Goal: Task Accomplishment & Management: Complete application form

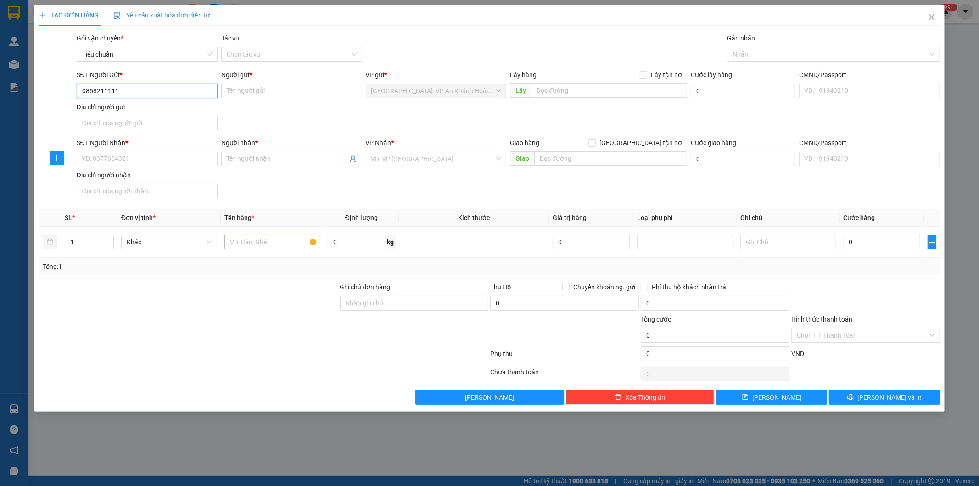
click at [96, 91] on input "0858211111" at bounding box center [147, 91] width 141 height 15
click at [170, 94] on input "08589211111" at bounding box center [147, 91] width 141 height 15
type input "0858921111"
click at [263, 90] on input "Người gửi *" at bounding box center [291, 91] width 141 height 15
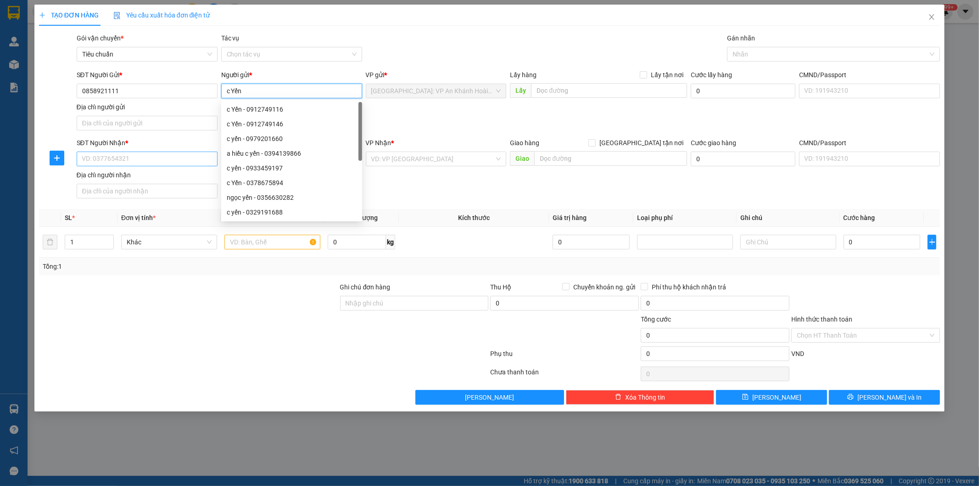
type input "c Yến"
click at [179, 162] on input "SĐT Người Nhận *" at bounding box center [147, 158] width 141 height 15
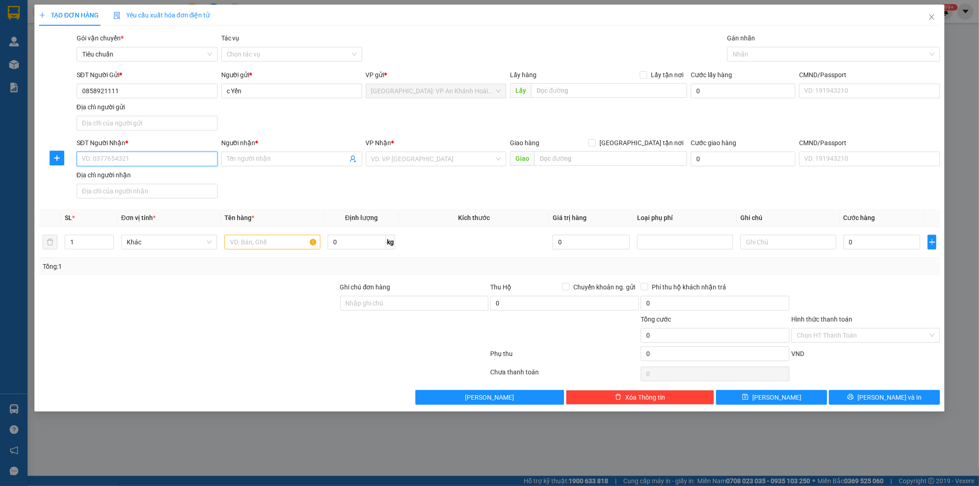
paste input "0918076736"
type input "0918076736"
click at [266, 158] on input "Người nhận *" at bounding box center [287, 159] width 121 height 10
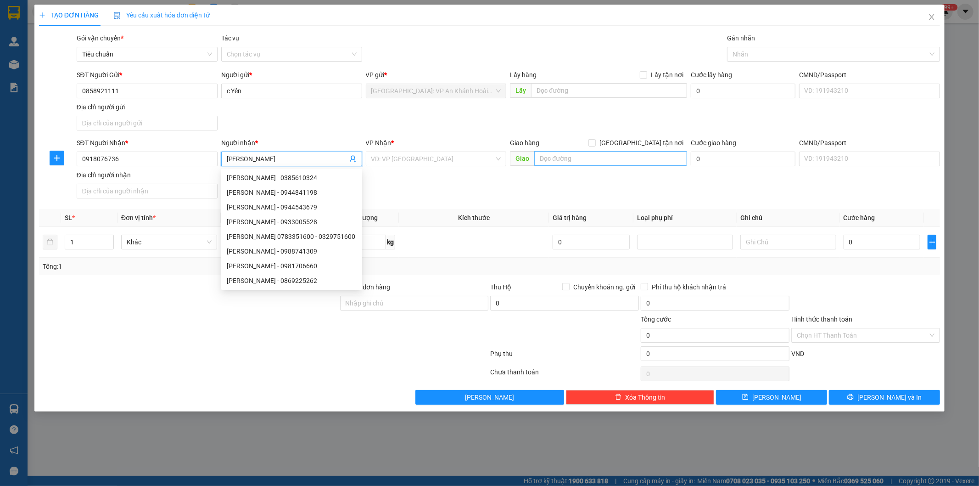
type input "[PERSON_NAME]"
click at [566, 159] on input "text" at bounding box center [610, 158] width 153 height 15
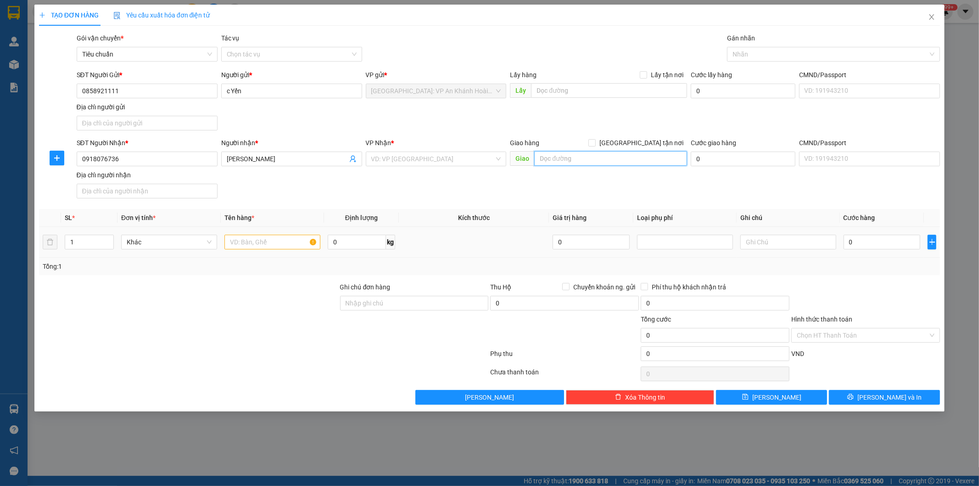
paste input "Vĩnh lân,[GEOGRAPHIC_DATA],[GEOGRAPHIC_DATA] ,thành phố [GEOGRAPHIC_DATA]"
type input "Vĩnh lân,[GEOGRAPHIC_DATA],[GEOGRAPHIC_DATA] ,thành phố [GEOGRAPHIC_DATA]"
drag, startPoint x: 641, startPoint y: 142, endPoint x: 669, endPoint y: 126, distance: 32.1
click at [595, 143] on input "[GEOGRAPHIC_DATA] tận nơi" at bounding box center [592, 142] width 6 height 6
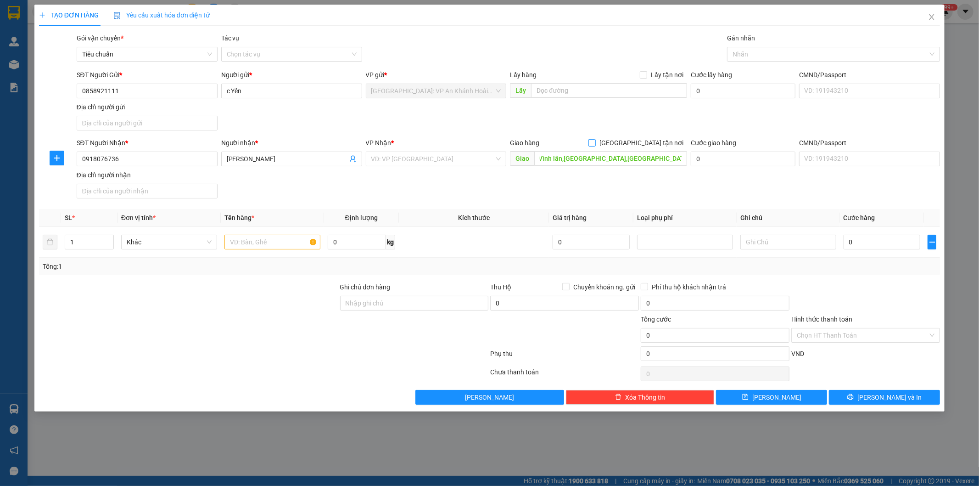
checkbox input "true"
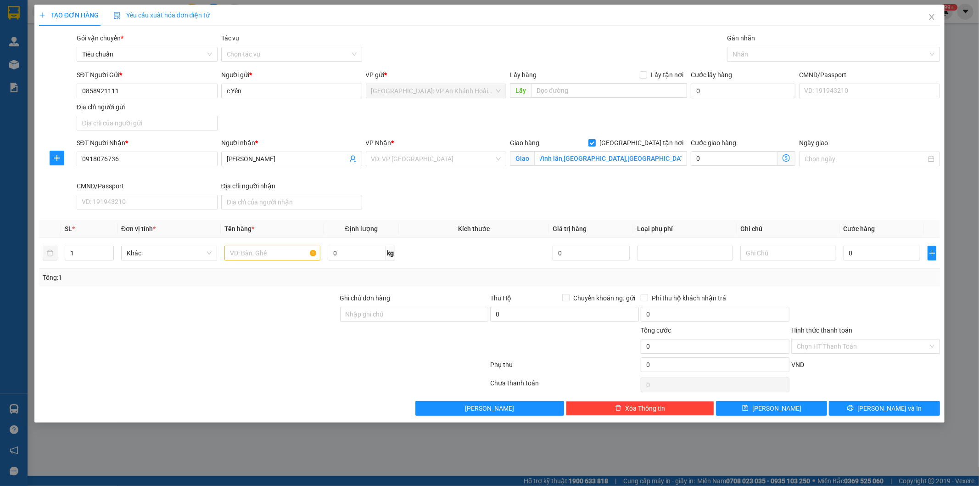
scroll to position [0, 0]
click at [740, 54] on div at bounding box center [828, 54] width 199 height 11
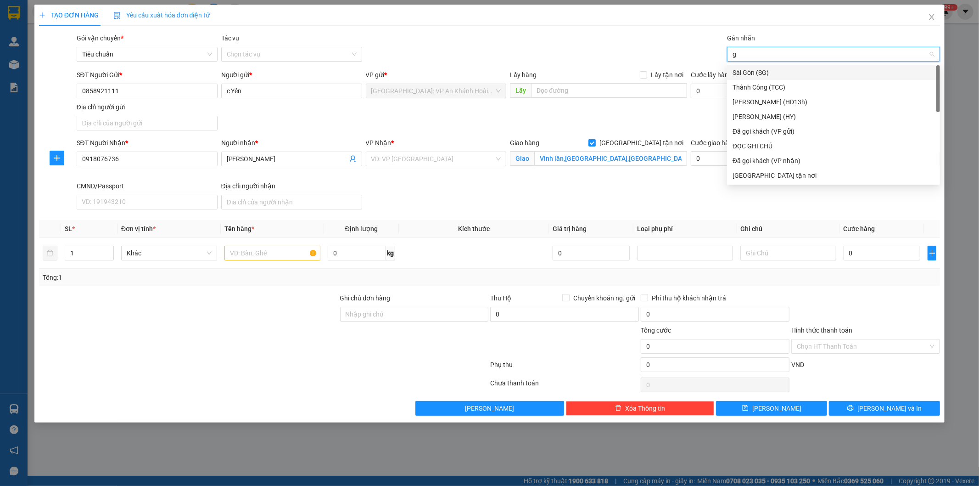
type input "gt"
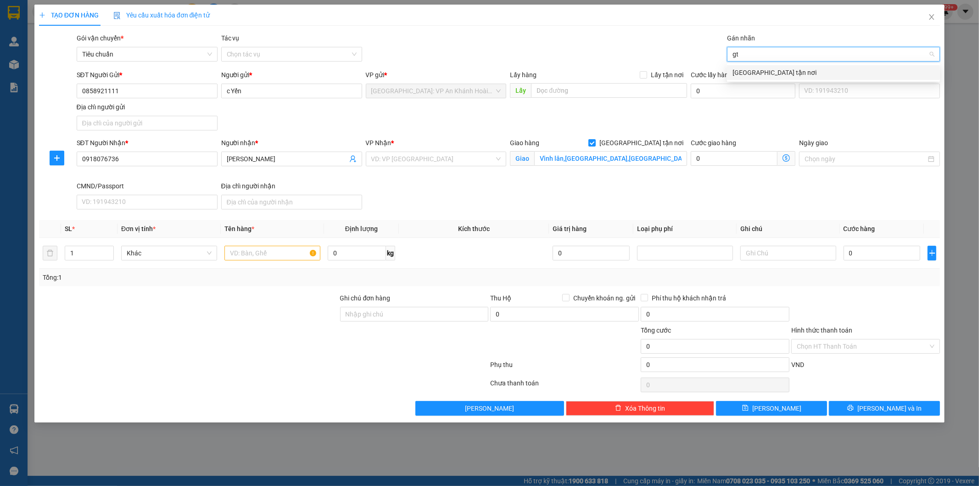
click at [741, 70] on div "[GEOGRAPHIC_DATA] tận nơi" at bounding box center [834, 72] width 202 height 10
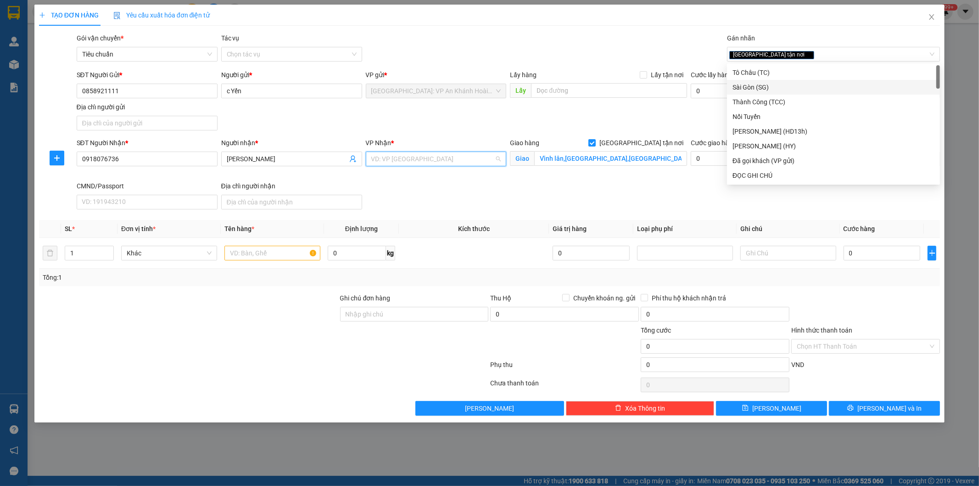
click at [398, 158] on input "search" at bounding box center [432, 159] width 123 height 14
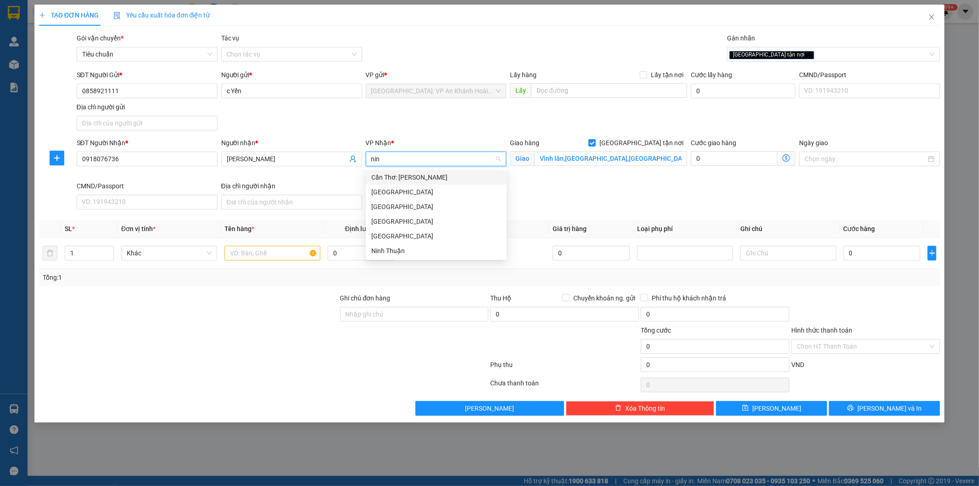
type input "ninh"
click at [411, 174] on div "Cần Thơ: [PERSON_NAME]" at bounding box center [436, 177] width 130 height 10
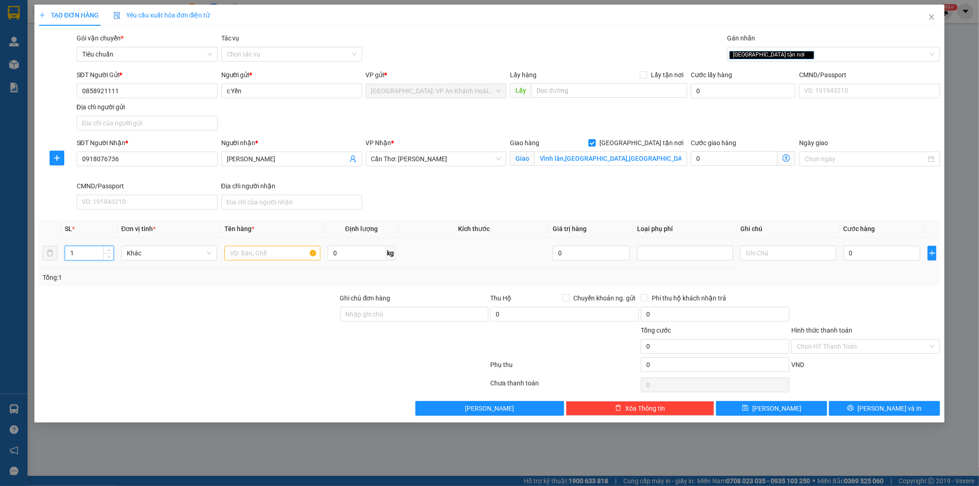
click at [97, 255] on input "1" at bounding box center [89, 253] width 48 height 14
type input "3"
click at [233, 253] on input "text" at bounding box center [272, 253] width 96 height 15
click at [299, 254] on input "2 can trắng + 1 kiện" at bounding box center [272, 253] width 96 height 15
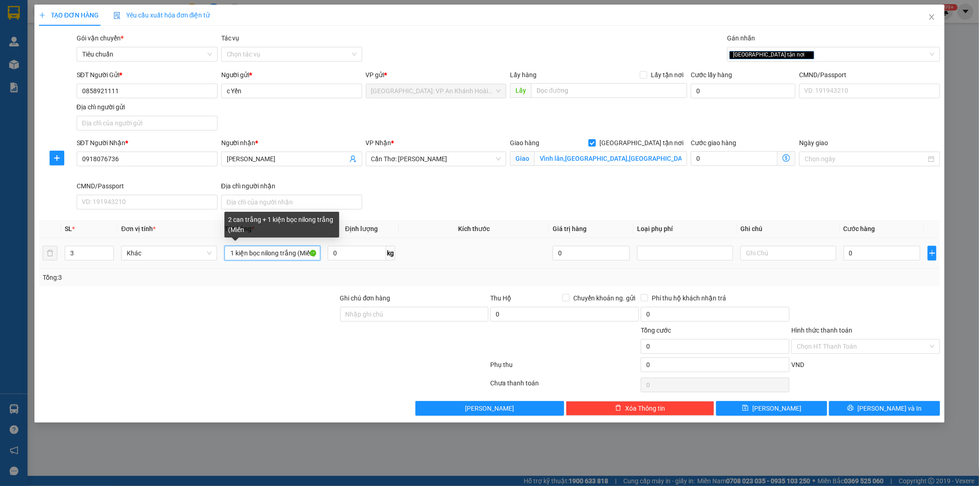
scroll to position [0, 42]
type input "2 can trắng + 1 kiện bọc nilong trắng (Miến)"
click at [264, 331] on div at bounding box center [188, 341] width 301 height 32
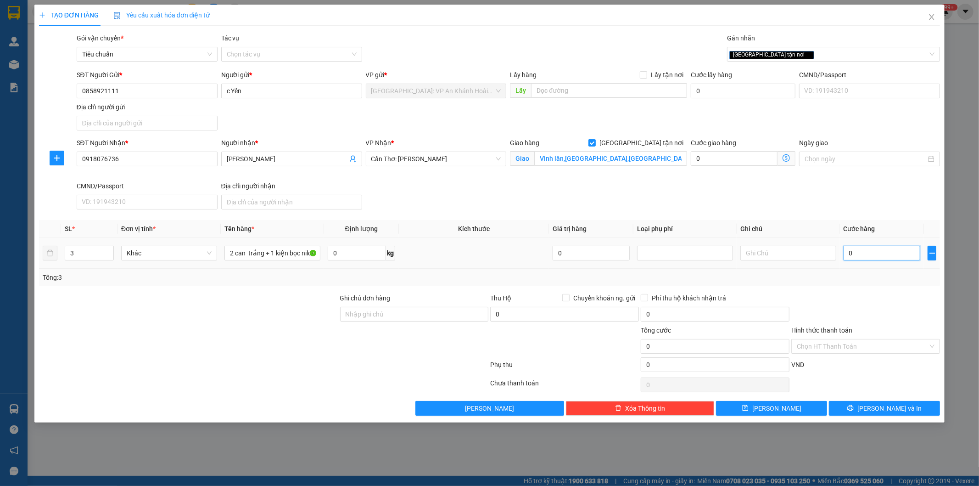
click at [864, 251] on input "0" at bounding box center [882, 253] width 77 height 15
type input "3"
type input "34"
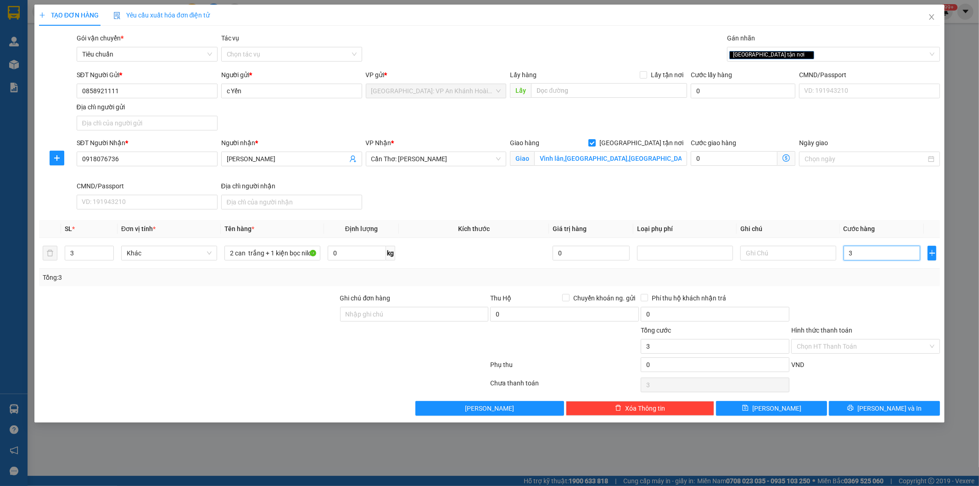
type input "34"
type input "340"
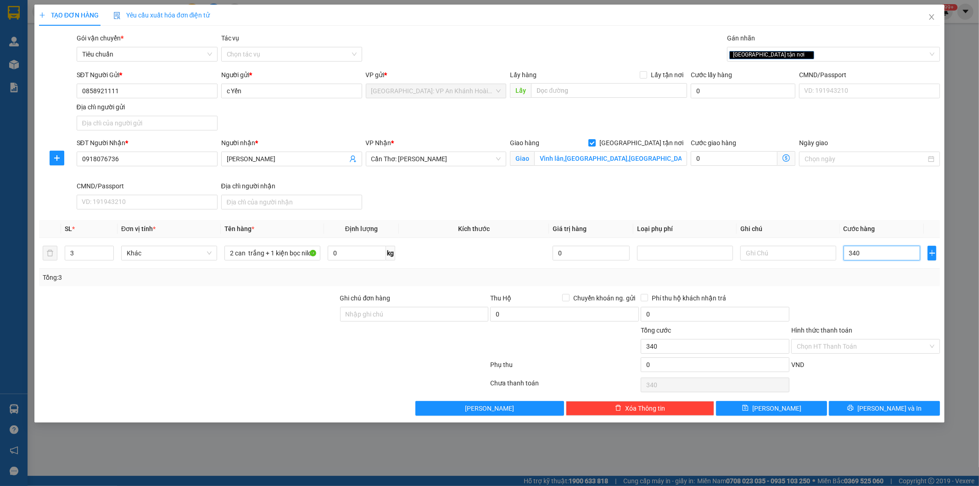
type input "3.400"
type input "34.000"
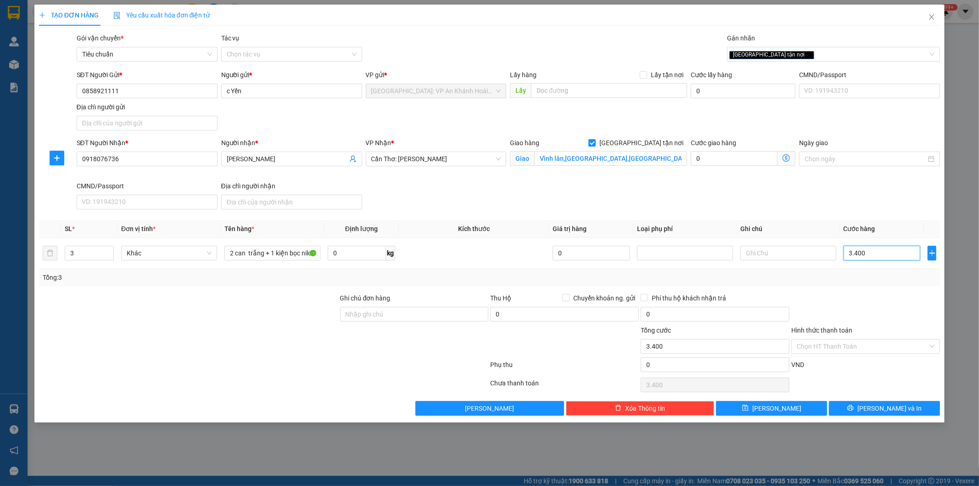
type input "34.000"
type input "340.000"
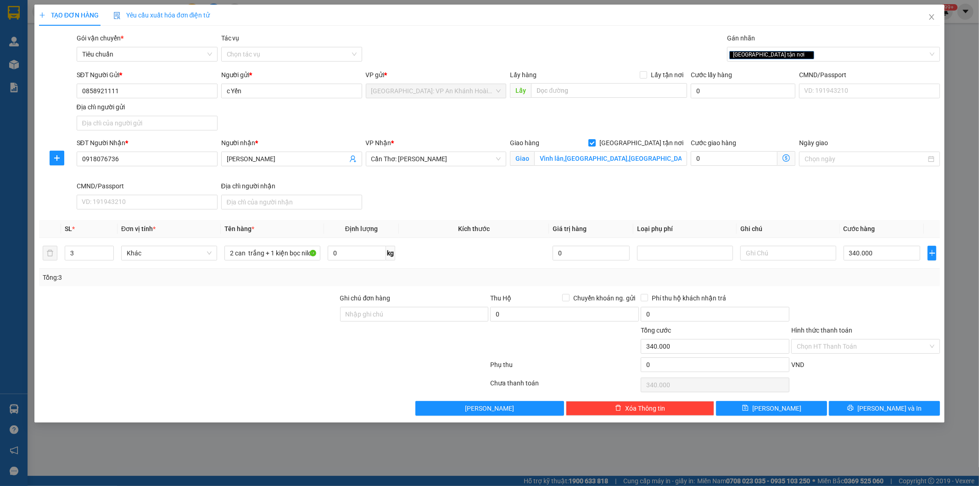
click at [848, 304] on div at bounding box center [866, 309] width 151 height 32
click at [839, 343] on input "Hình thức thanh toán" at bounding box center [862, 346] width 131 height 14
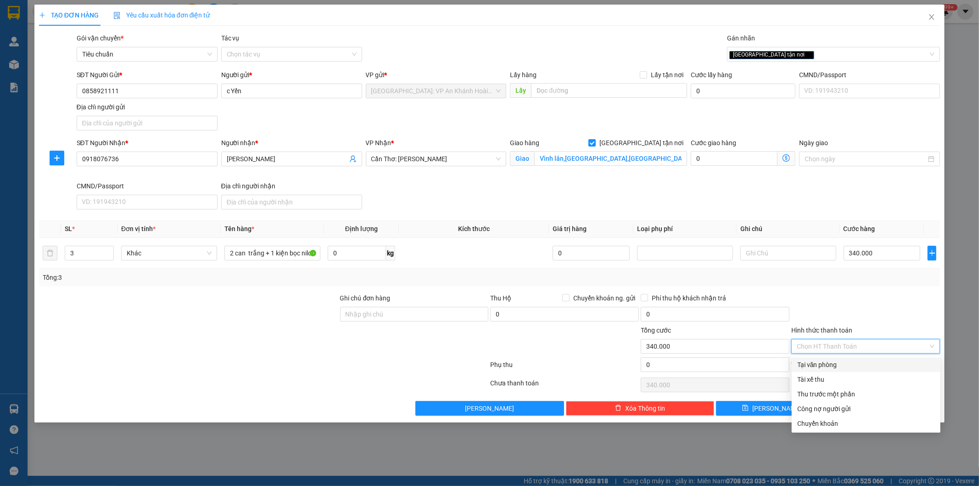
drag, startPoint x: 802, startPoint y: 364, endPoint x: 802, endPoint y: 336, distance: 27.5
click at [802, 364] on div "Tại văn phòng" at bounding box center [866, 364] width 138 height 10
type input "0"
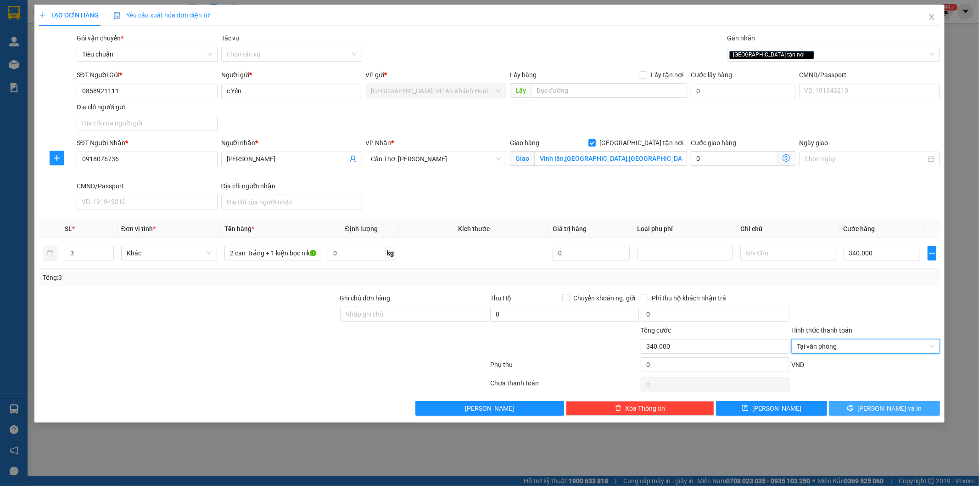
click at [890, 409] on span "[PERSON_NAME] và In" at bounding box center [890, 408] width 64 height 10
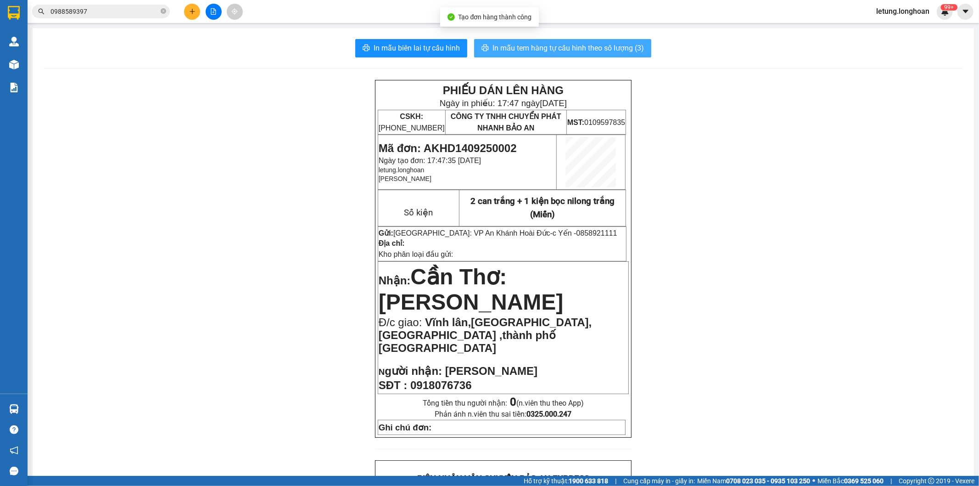
click at [543, 48] on span "In mẫu tem hàng tự cấu hình theo số lượng (3)" at bounding box center [568, 47] width 151 height 11
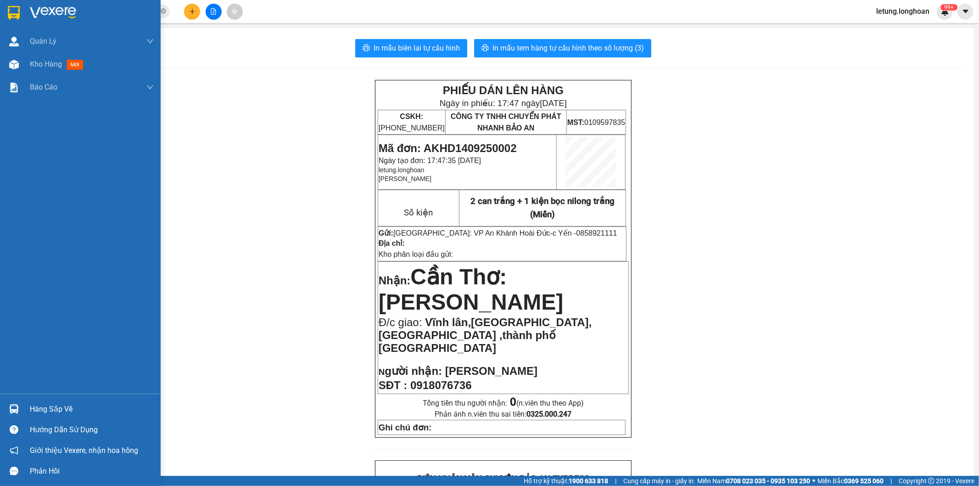
click at [8, 9] on img at bounding box center [14, 13] width 12 height 14
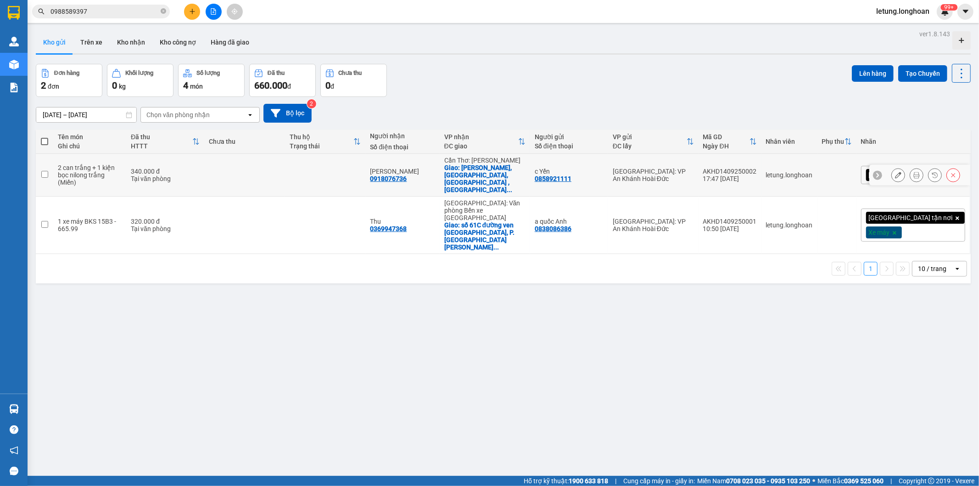
drag, startPoint x: 800, startPoint y: 168, endPoint x: 746, endPoint y: 168, distance: 53.7
click at [746, 168] on td "AKHD1409250002 17:47 [DATE]" at bounding box center [730, 175] width 63 height 43
checkbox input "true"
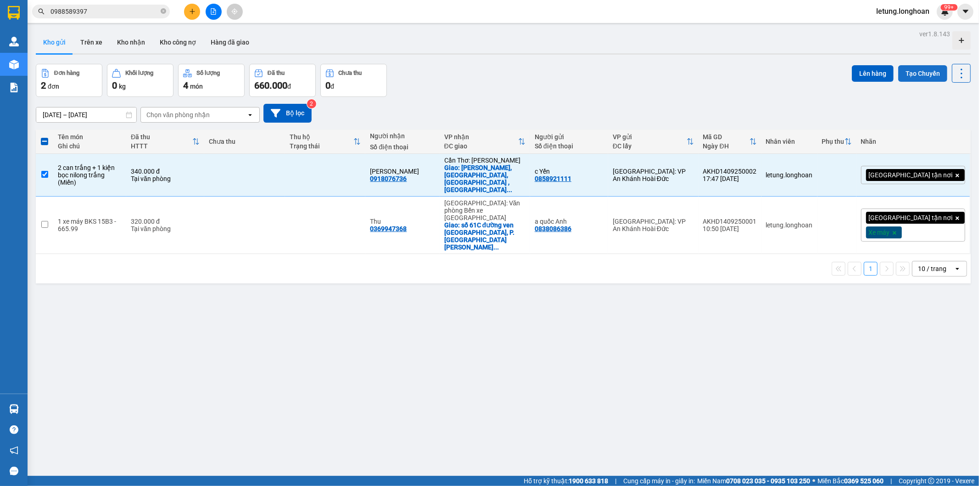
click at [916, 74] on button "Tạo Chuyến" at bounding box center [922, 73] width 49 height 17
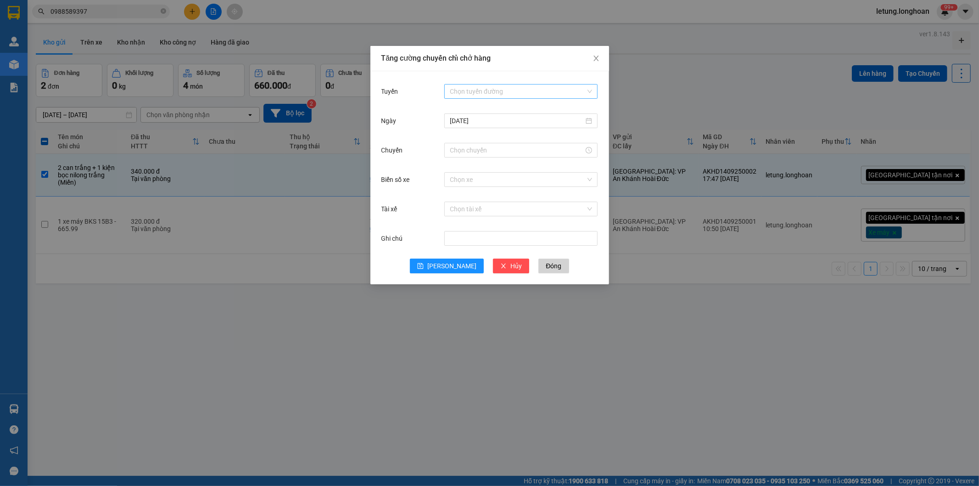
click at [461, 91] on input "Tuyến" at bounding box center [518, 91] width 136 height 14
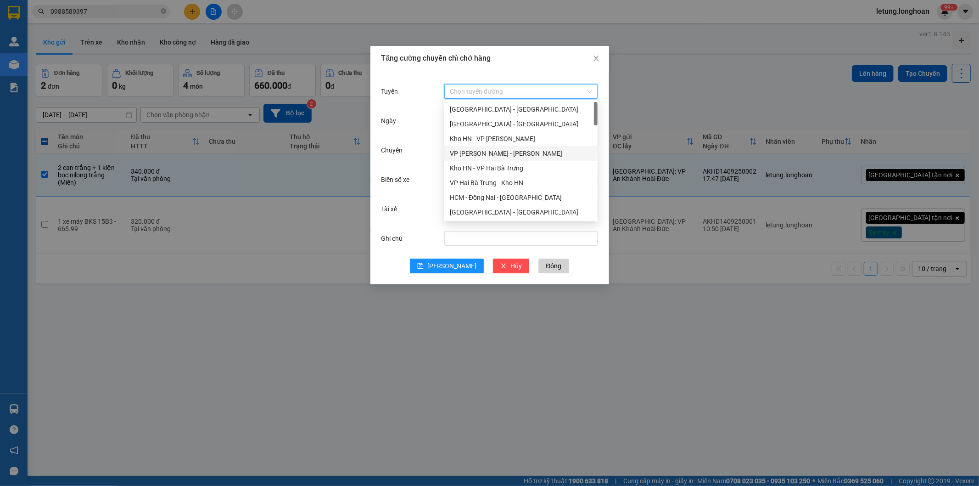
click at [493, 149] on div "VP [PERSON_NAME] - [PERSON_NAME]" at bounding box center [521, 153] width 142 height 10
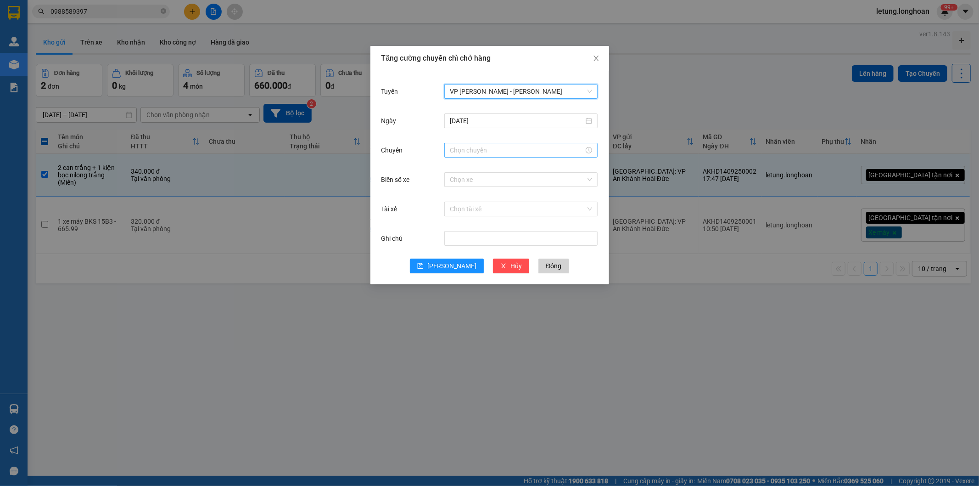
click at [470, 150] on input "Chuyến" at bounding box center [517, 150] width 134 height 10
click at [452, 393] on div "18" at bounding box center [457, 399] width 26 height 13
type input "18:00"
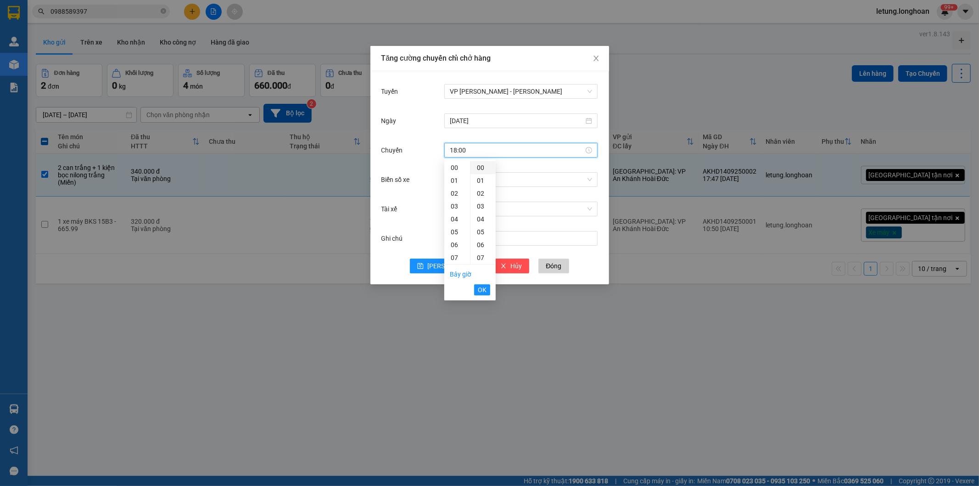
click at [483, 167] on div "00" at bounding box center [483, 167] width 25 height 13
click at [483, 292] on span "OK" at bounding box center [482, 290] width 9 height 10
click at [473, 182] on input "Biển số xe" at bounding box center [518, 180] width 136 height 14
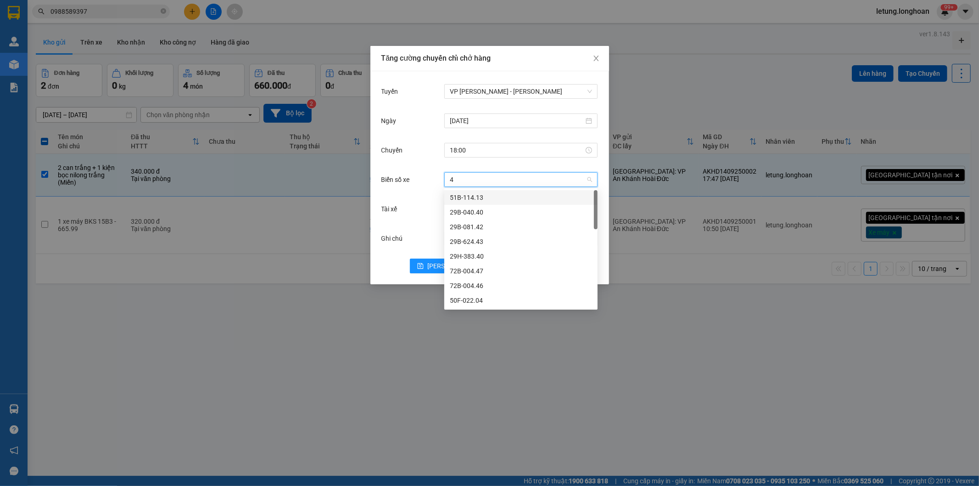
type input "44"
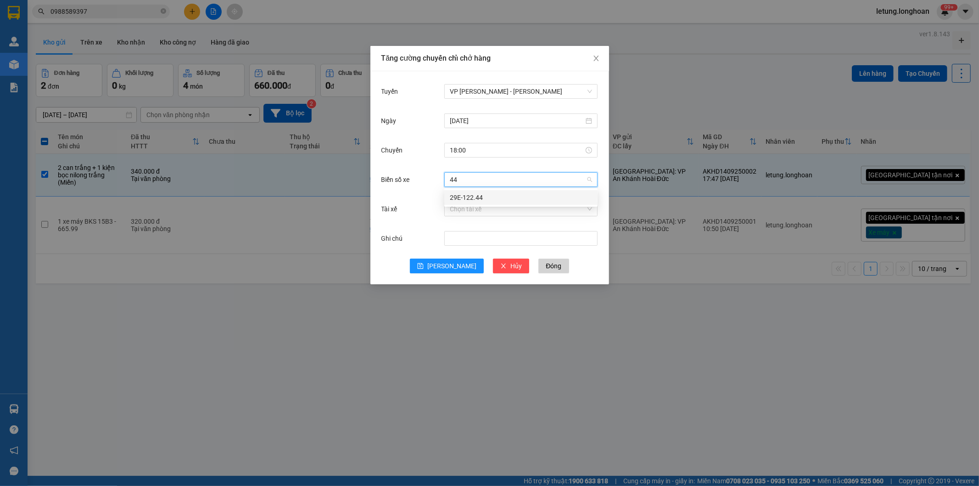
click at [493, 196] on div "29E-122.44" at bounding box center [521, 197] width 142 height 10
click at [494, 207] on input "Tài xế" at bounding box center [518, 209] width 136 height 14
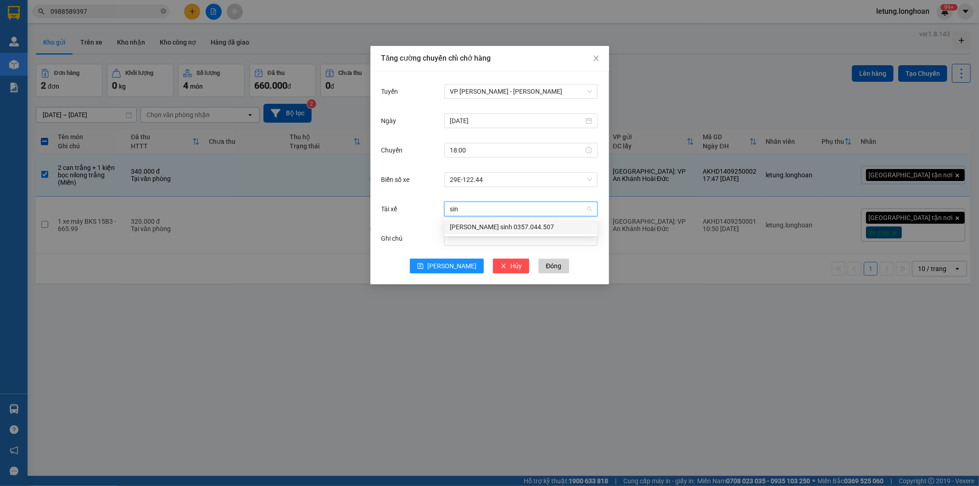
type input "sinh"
click at [463, 231] on div "[PERSON_NAME] sinh 0357.044.507" at bounding box center [521, 227] width 142 height 10
click at [448, 265] on span "[PERSON_NAME]" at bounding box center [451, 266] width 49 height 10
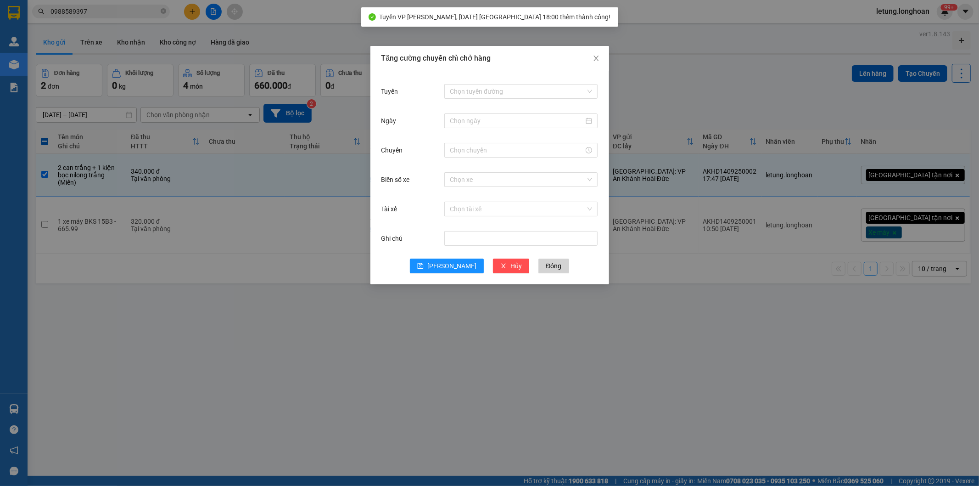
click at [721, 74] on div "Tăng cường chuyến chỉ chở hàng Tuyến Chọn tuyến đường Ngày Chuyến Biển số xe Ch…" at bounding box center [489, 243] width 979 height 486
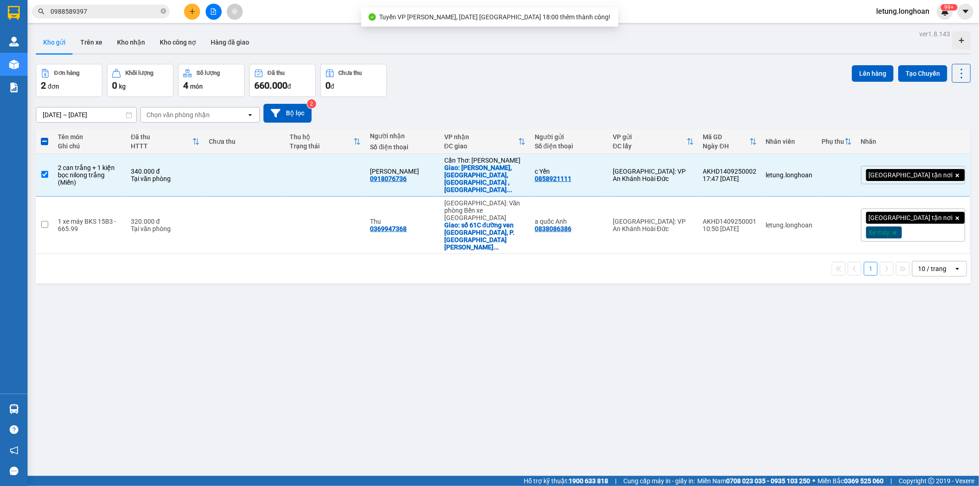
click at [45, 140] on span at bounding box center [44, 141] width 7 height 7
click at [45, 137] on input "checkbox" at bounding box center [45, 137] width 0 height 0
checkbox input "true"
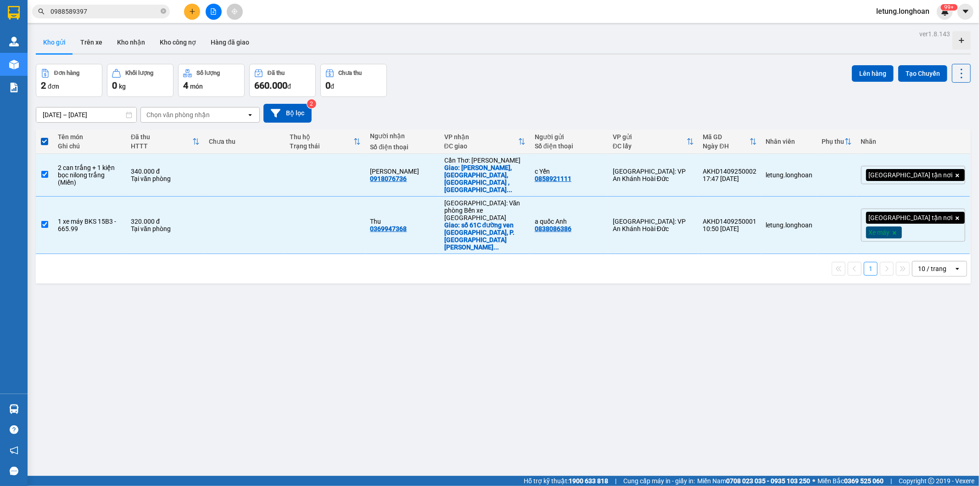
click at [45, 140] on span at bounding box center [44, 141] width 7 height 7
click at [45, 137] on input "checkbox" at bounding box center [45, 137] width 0 height 0
checkbox input "false"
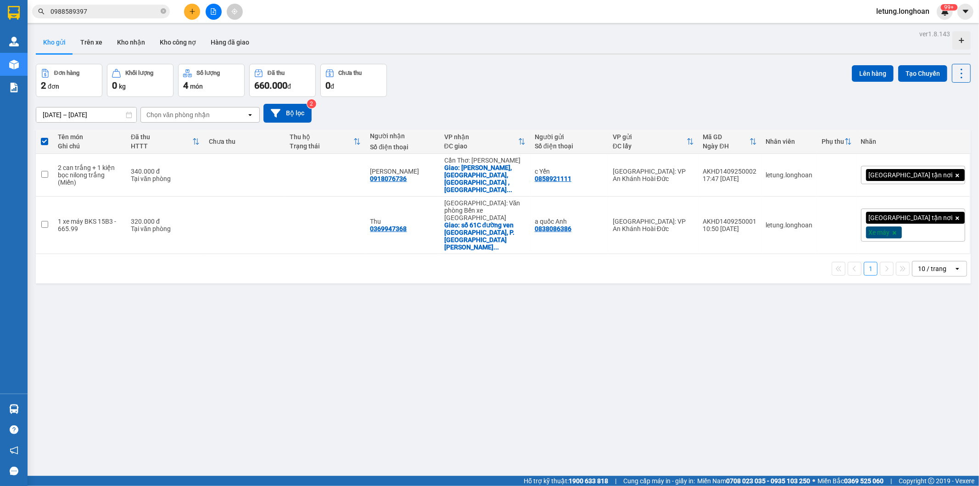
click at [45, 140] on span at bounding box center [44, 141] width 7 height 7
click at [45, 137] on input "checkbox" at bounding box center [45, 137] width 0 height 0
checkbox input "true"
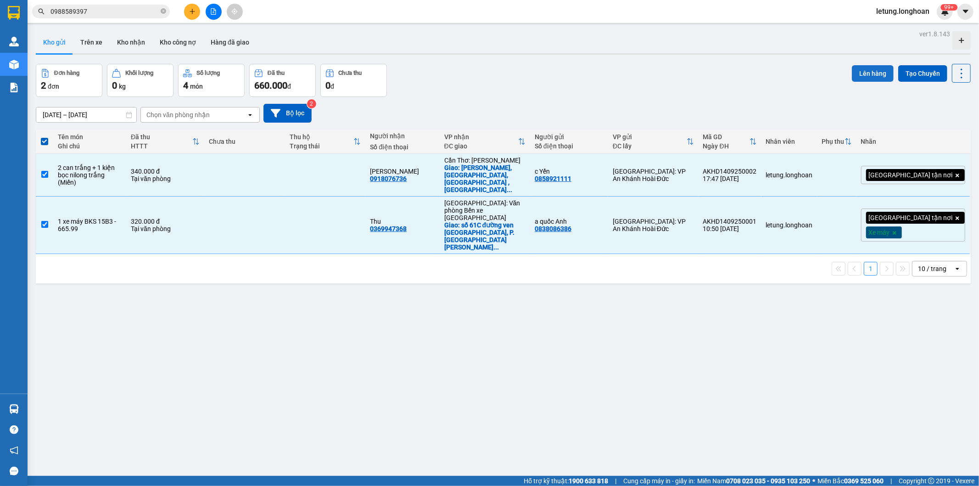
click at [858, 69] on button "Lên hàng" at bounding box center [873, 73] width 42 height 17
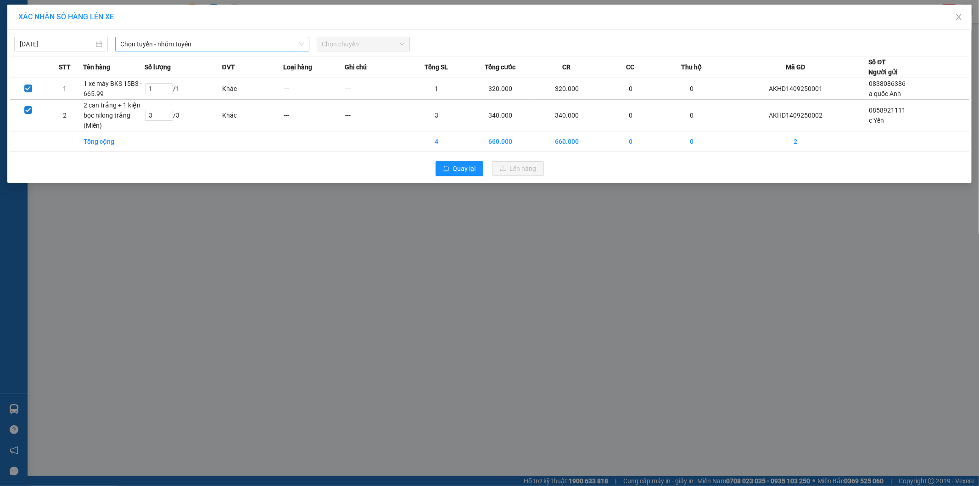
click at [180, 46] on span "Chọn tuyến - nhóm tuyến" at bounding box center [212, 44] width 183 height 14
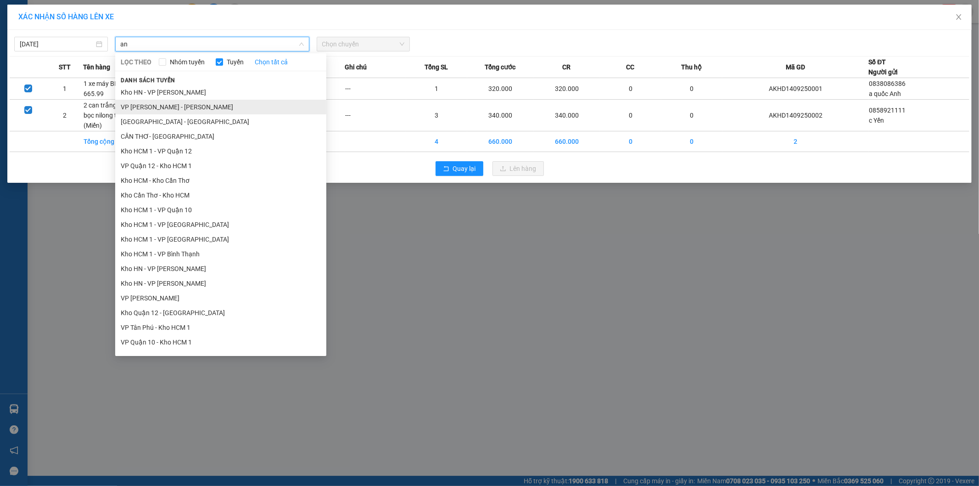
type input "an"
click at [158, 110] on li "VP [PERSON_NAME] - [PERSON_NAME]" at bounding box center [220, 107] width 211 height 15
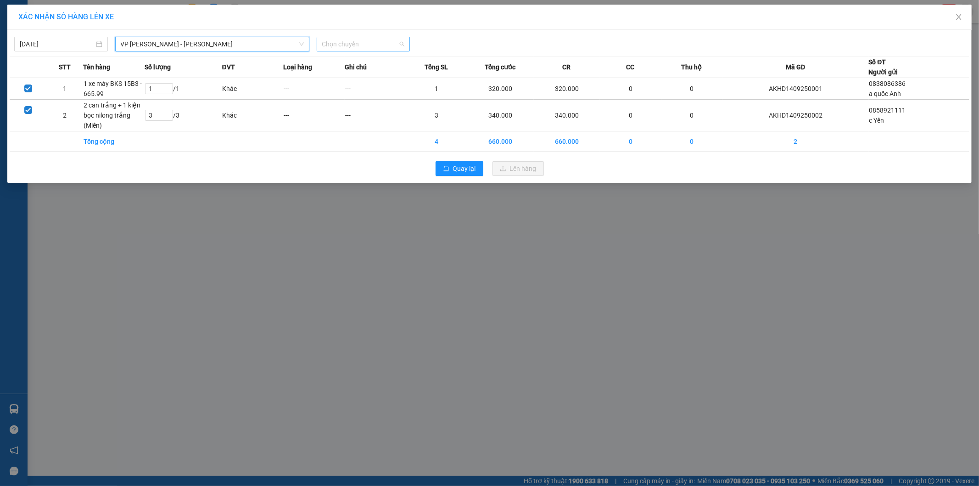
click at [344, 49] on span "Chọn chuyến" at bounding box center [363, 44] width 83 height 14
click at [348, 74] on div "18:00 (TC) - 29E-122.44" at bounding box center [358, 77] width 72 height 10
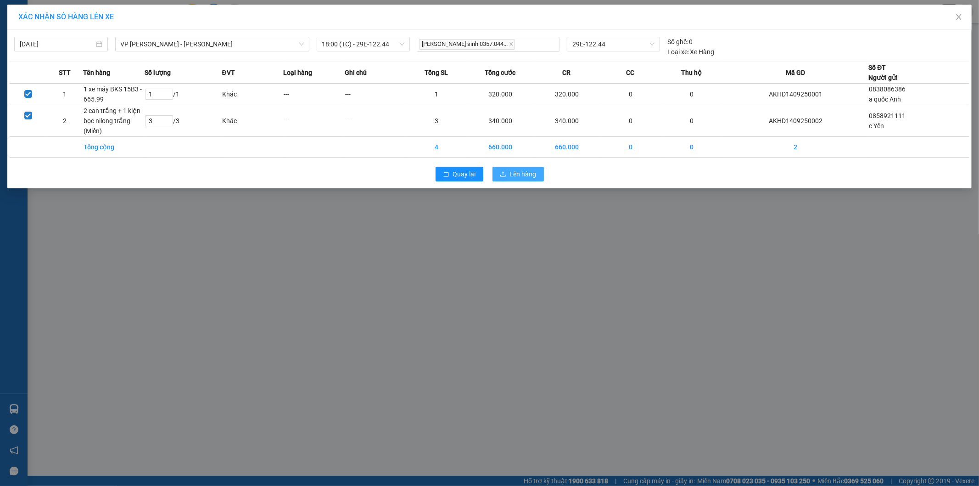
click at [531, 176] on span "Lên hàng" at bounding box center [523, 174] width 27 height 10
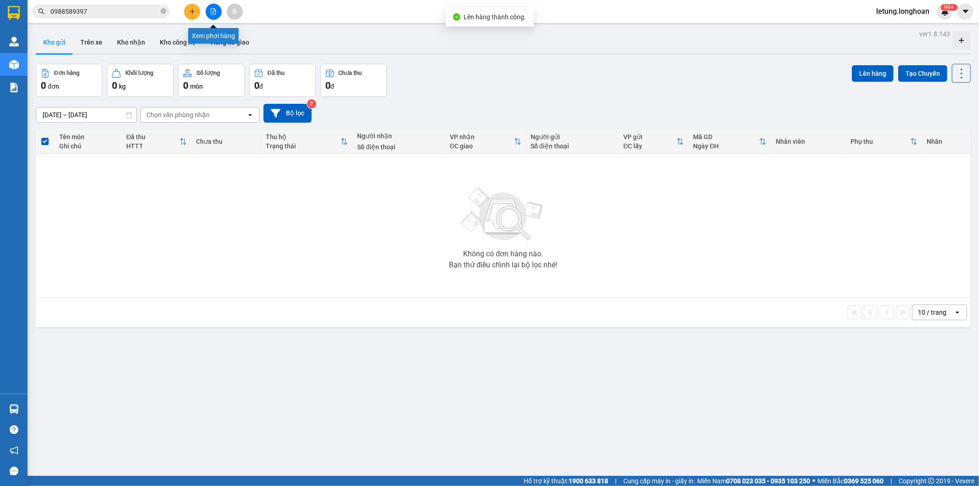
click at [215, 16] on button at bounding box center [214, 12] width 16 height 16
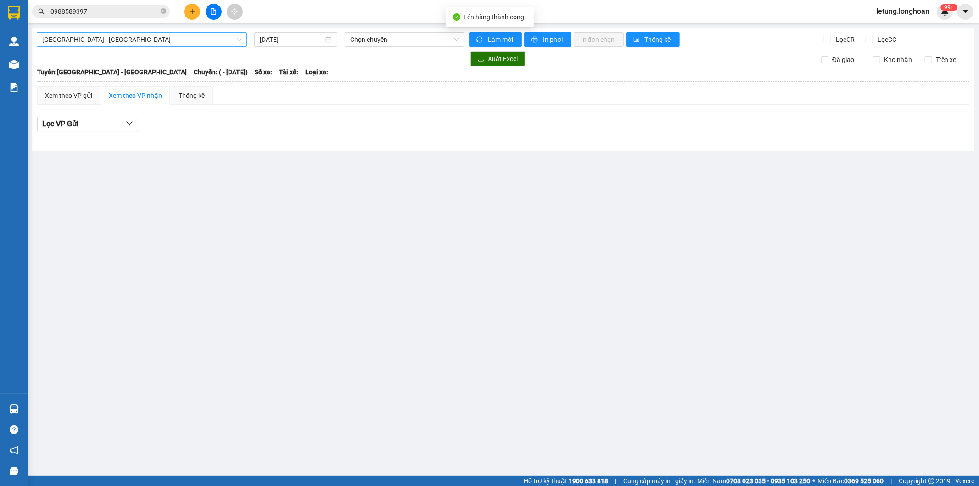
click at [148, 39] on span "[GEOGRAPHIC_DATA] - [GEOGRAPHIC_DATA]" at bounding box center [141, 40] width 199 height 14
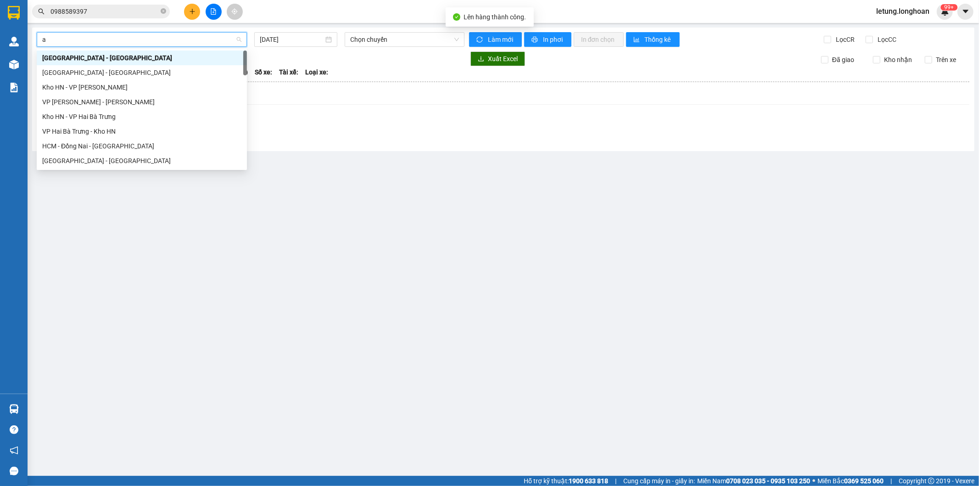
type input "an"
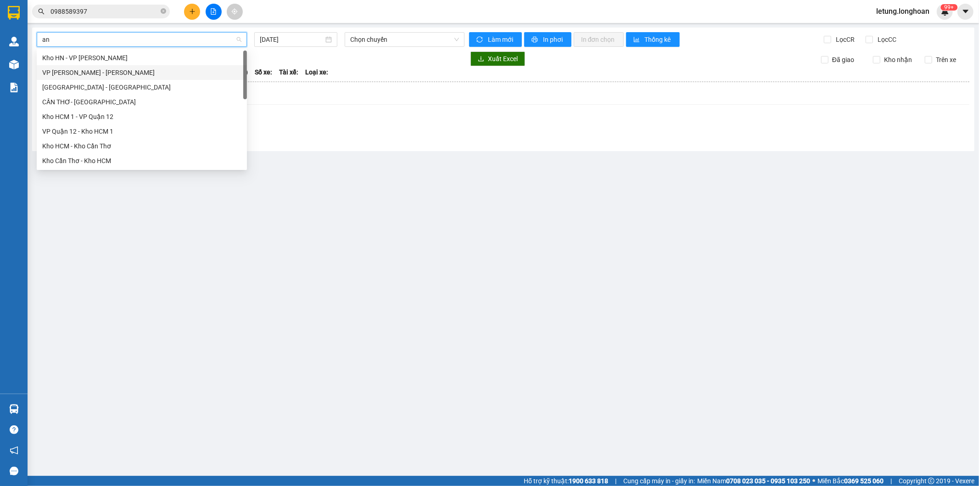
click at [112, 70] on div "VP [PERSON_NAME] - [PERSON_NAME]" at bounding box center [141, 72] width 199 height 10
type input "[DATE]"
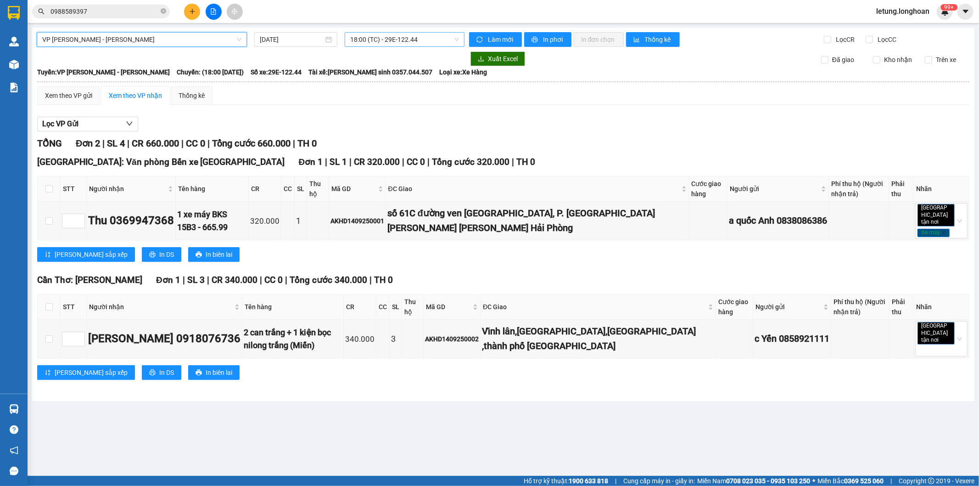
click at [397, 43] on span "18:00 (TC) - 29E-122.44" at bounding box center [404, 40] width 108 height 14
click at [388, 72] on div "18:00 (TC) - 29E-122.44" at bounding box center [386, 72] width 72 height 10
click at [65, 96] on div "Xem theo VP gửi" at bounding box center [68, 95] width 47 height 10
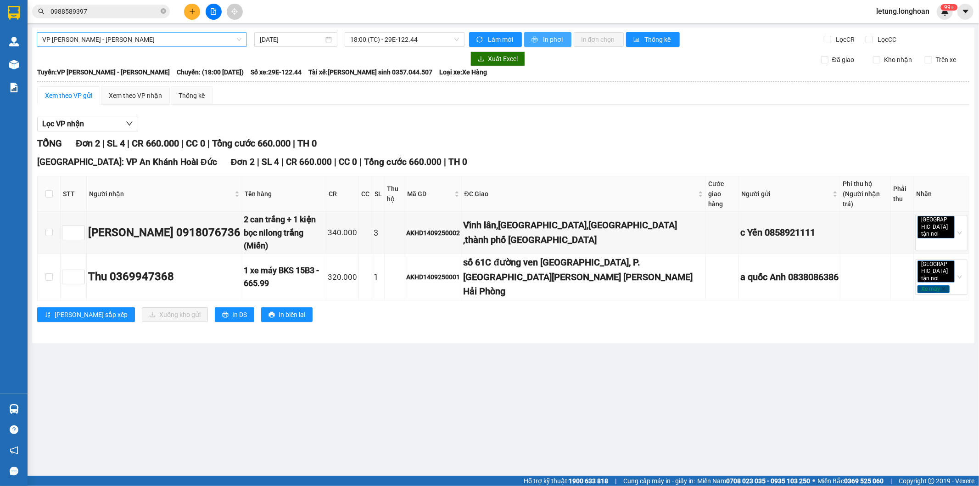
click at [552, 39] on span "In phơi" at bounding box center [553, 39] width 21 height 10
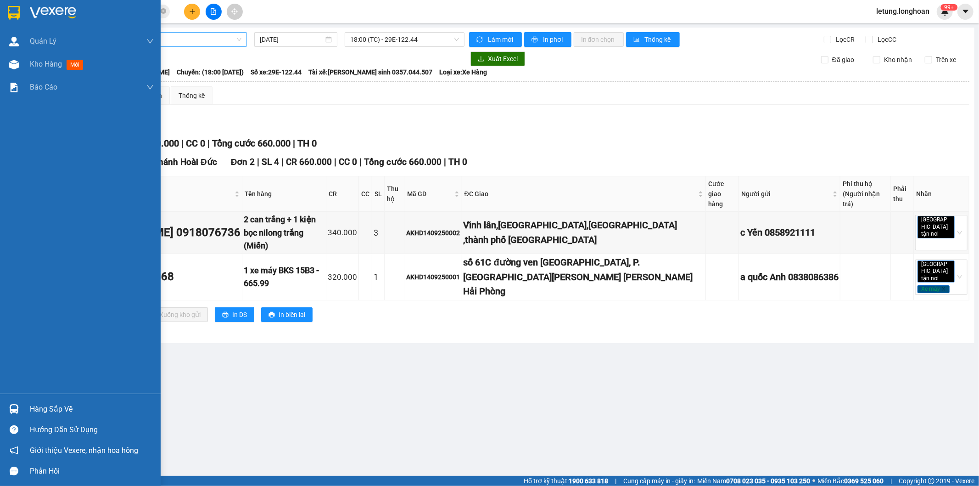
click at [8, 6] on img at bounding box center [14, 13] width 12 height 14
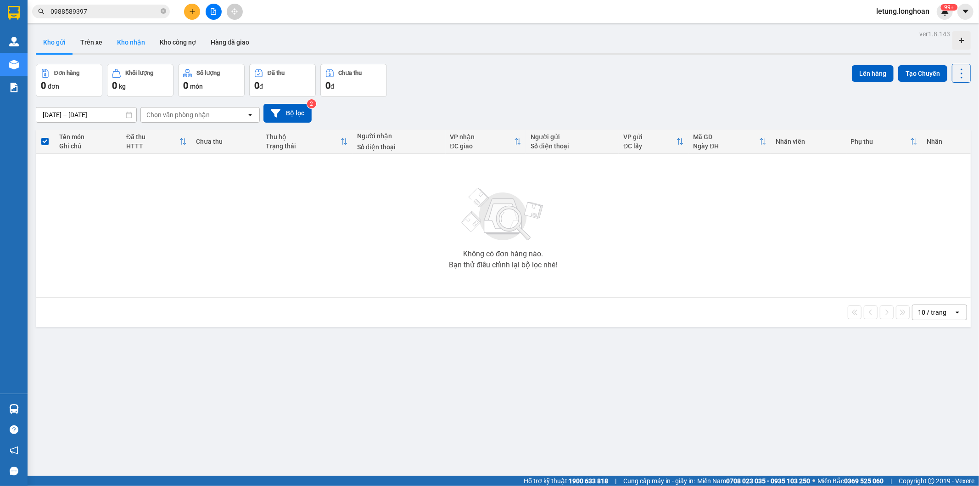
click at [125, 43] on button "Kho nhận" at bounding box center [131, 42] width 43 height 22
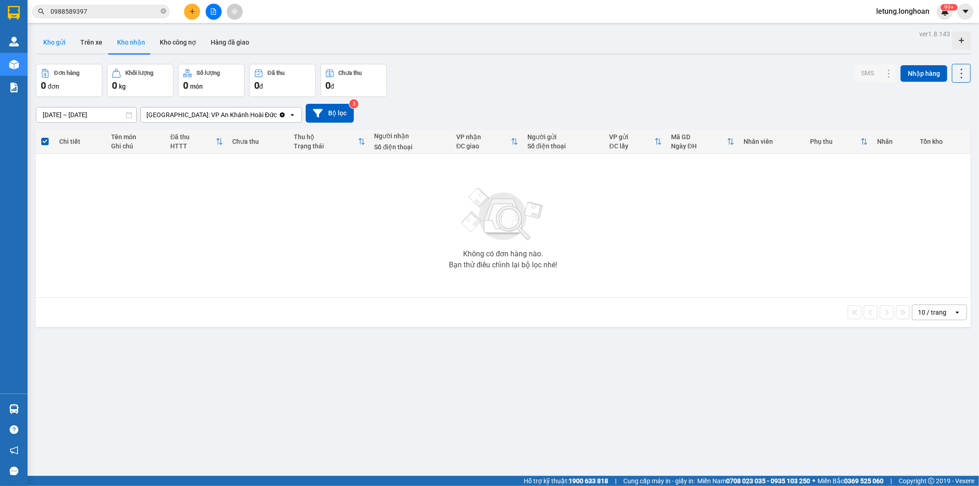
click at [48, 43] on button "Kho gửi" at bounding box center [54, 42] width 37 height 22
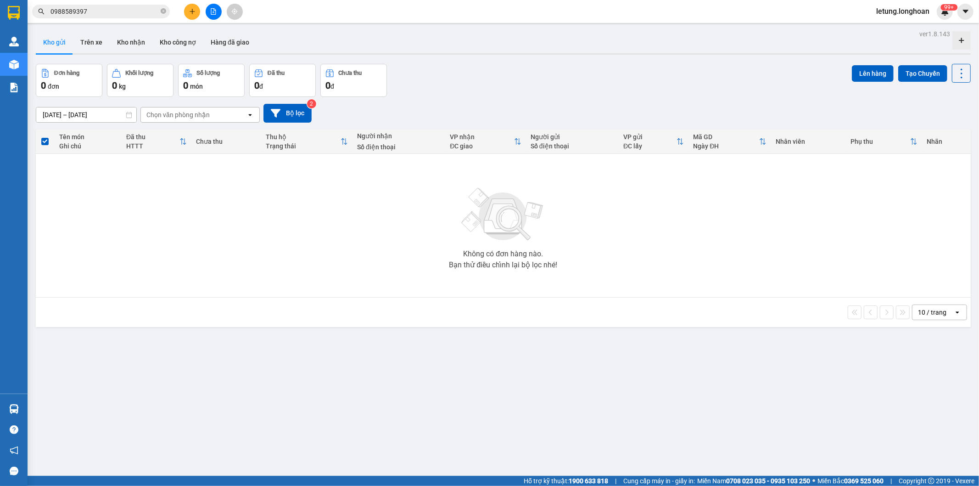
click at [120, 10] on input "0988589397" at bounding box center [104, 11] width 108 height 10
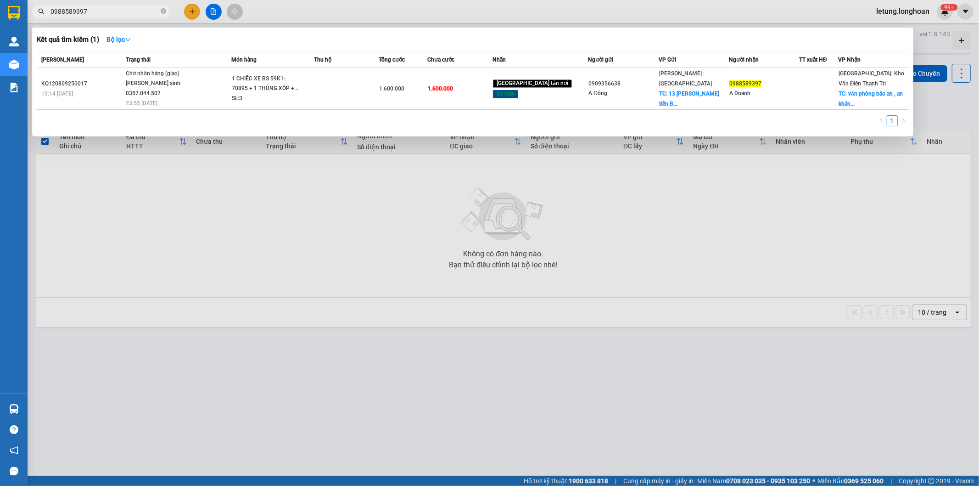
paste input "0918076736"
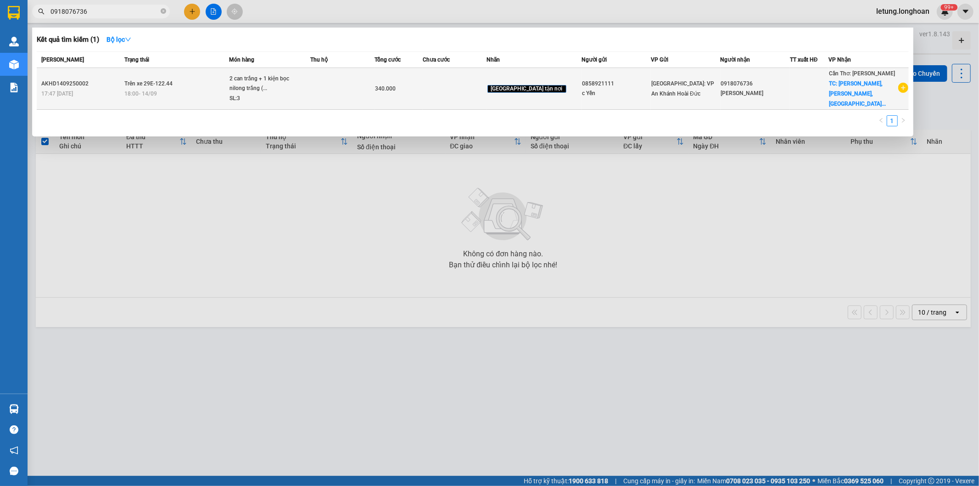
type input "0918076736"
click at [474, 82] on td at bounding box center [455, 89] width 64 height 42
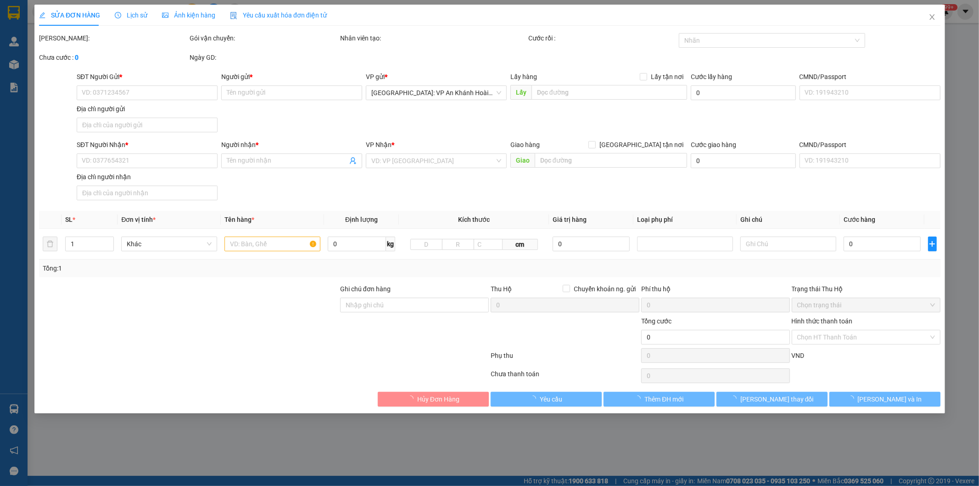
type input "0858921111"
type input "c Yến"
type input "0918076736"
type input "[PERSON_NAME]"
checkbox input "true"
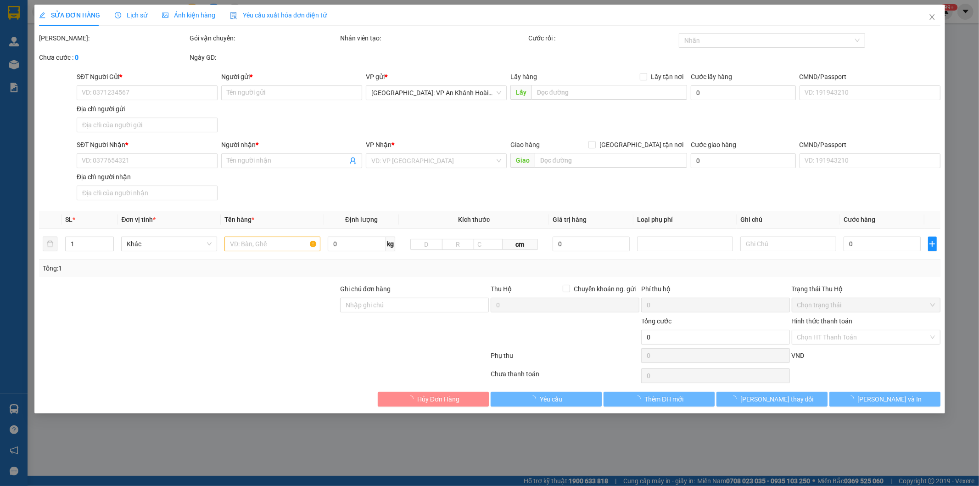
type input "Vĩnh lân,[GEOGRAPHIC_DATA],[GEOGRAPHIC_DATA] ,thành phố [GEOGRAPHIC_DATA]"
type input "340.000"
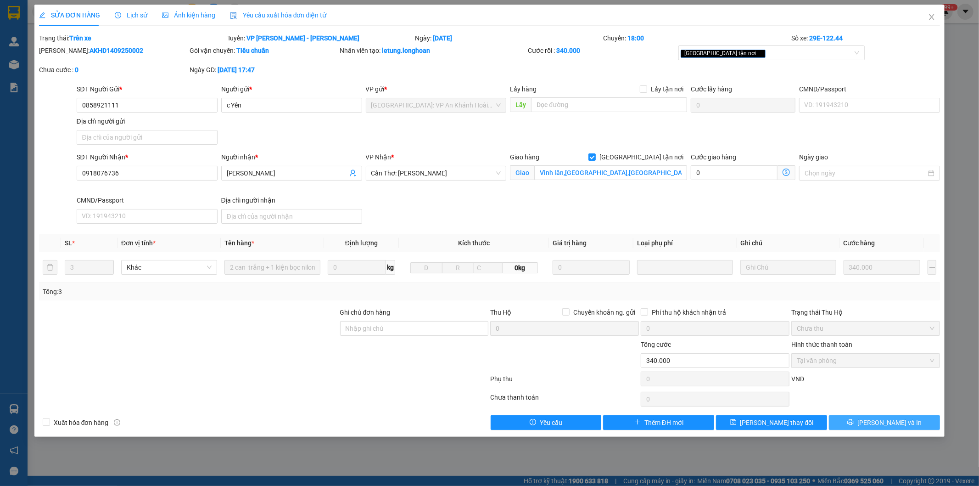
click at [877, 427] on span "[PERSON_NAME] và In" at bounding box center [890, 422] width 64 height 10
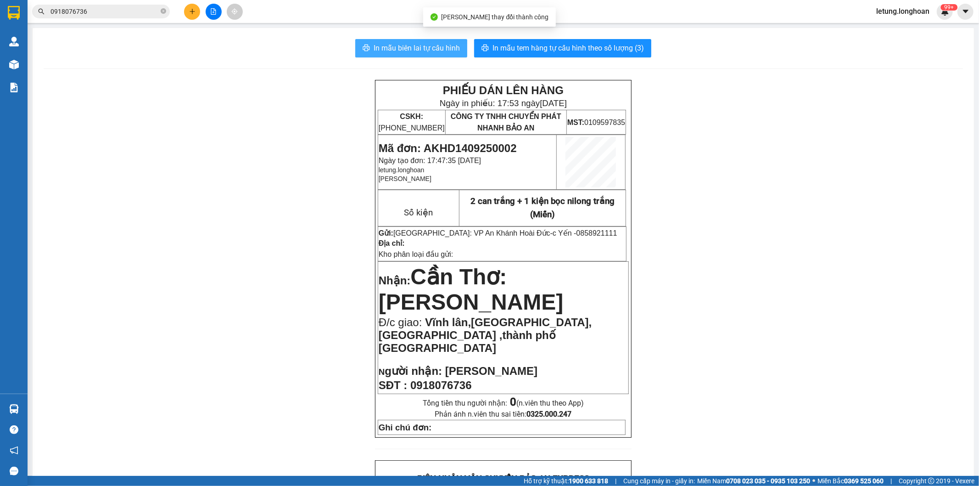
click at [424, 44] on span "In mẫu biên lai tự cấu hình" at bounding box center [417, 47] width 86 height 11
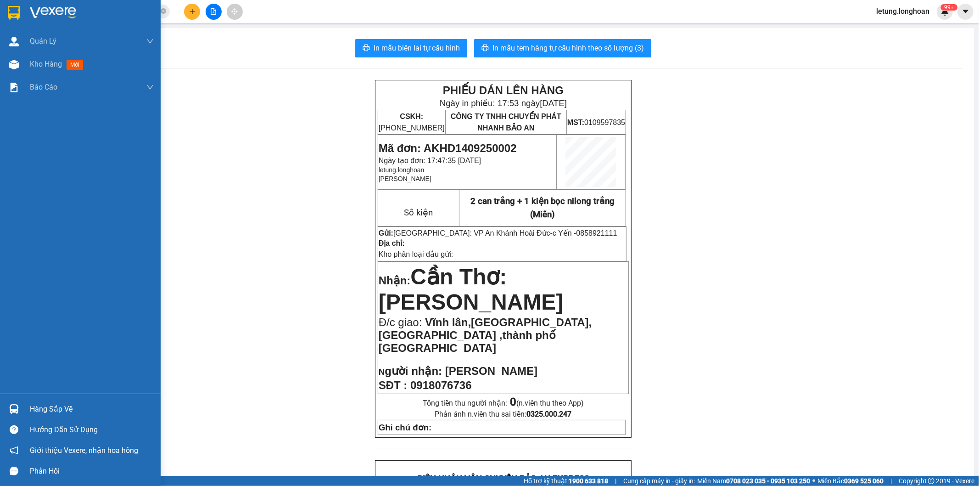
click at [11, 11] on img at bounding box center [14, 13] width 12 height 14
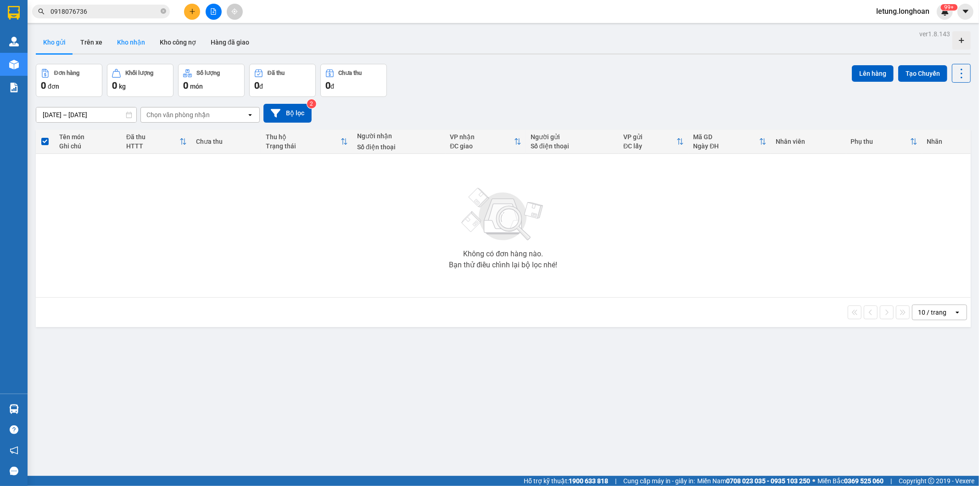
click at [124, 43] on button "Kho nhận" at bounding box center [131, 42] width 43 height 22
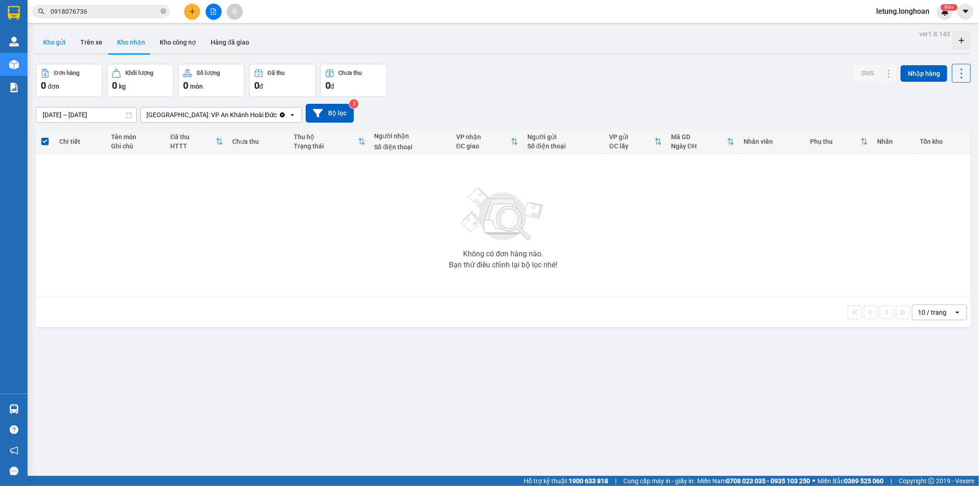
click at [56, 40] on button "Kho gửi" at bounding box center [54, 42] width 37 height 22
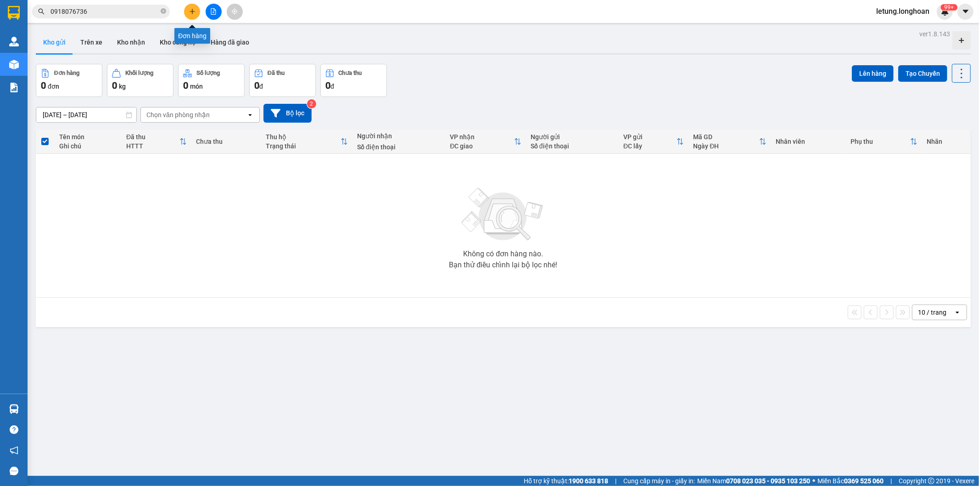
click at [189, 14] on icon "plus" at bounding box center [192, 11] width 6 height 6
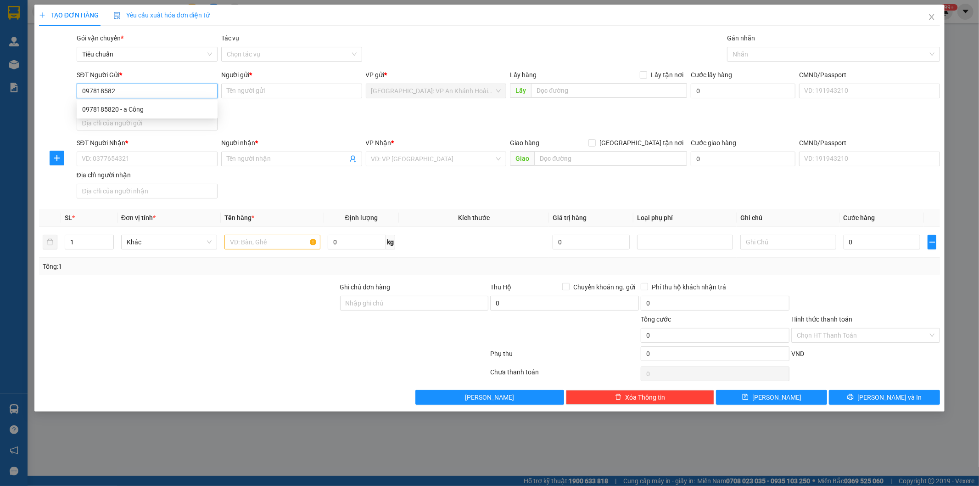
type input "0978185820"
click at [193, 108] on div "0978185820 - a Công" at bounding box center [147, 109] width 130 height 10
type input "a Công"
checkbox input "true"
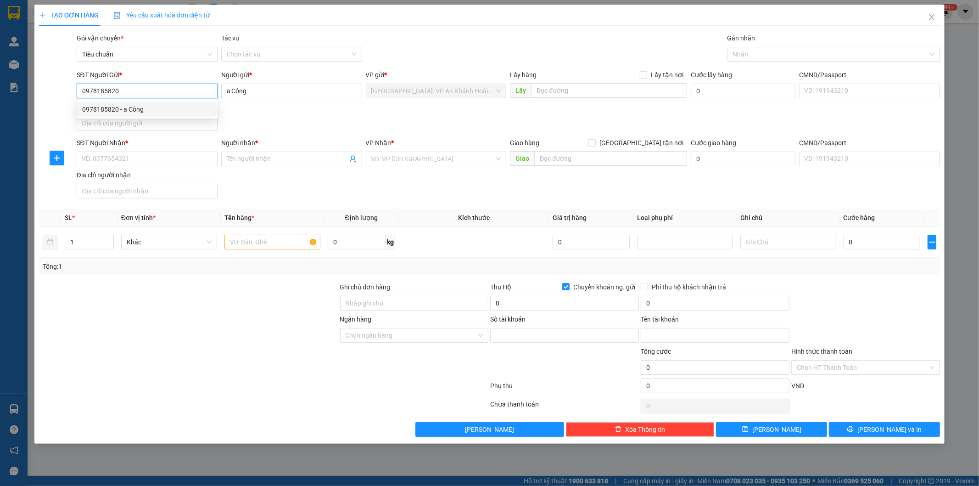
type input "0978185820"
type input "[PERSON_NAME]"
type input "0978185820"
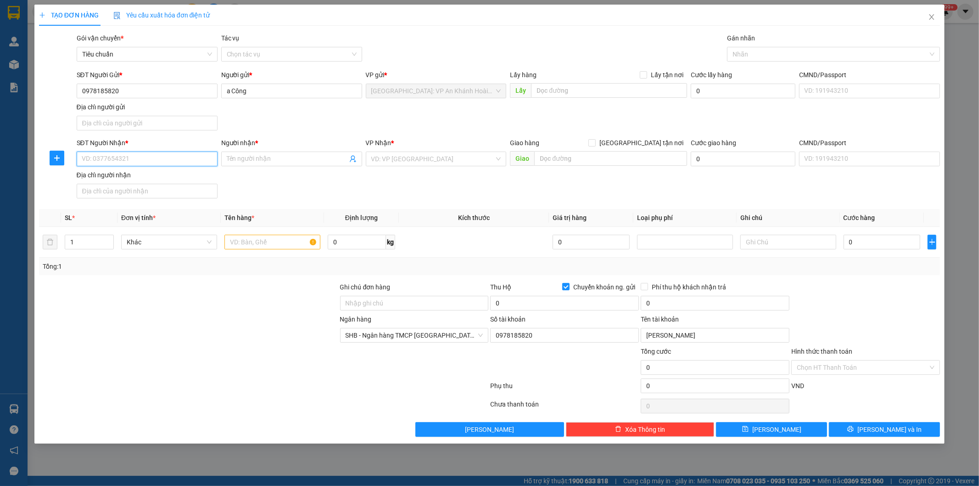
click at [179, 163] on input "SĐT Người Nhận *" at bounding box center [147, 158] width 141 height 15
type input "0779780827"
click at [246, 157] on input "Người nhận *" at bounding box center [287, 159] width 121 height 10
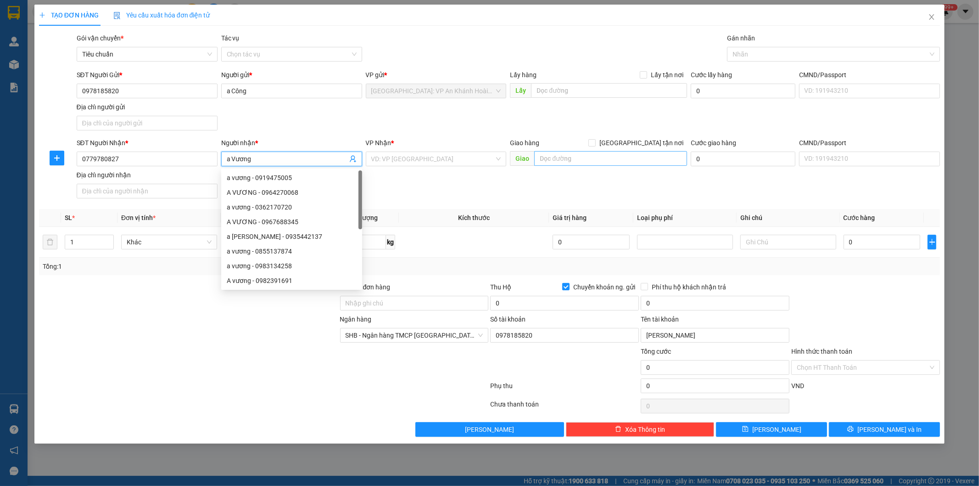
type input "a Vương"
click at [556, 156] on input "text" at bounding box center [610, 158] width 153 height 15
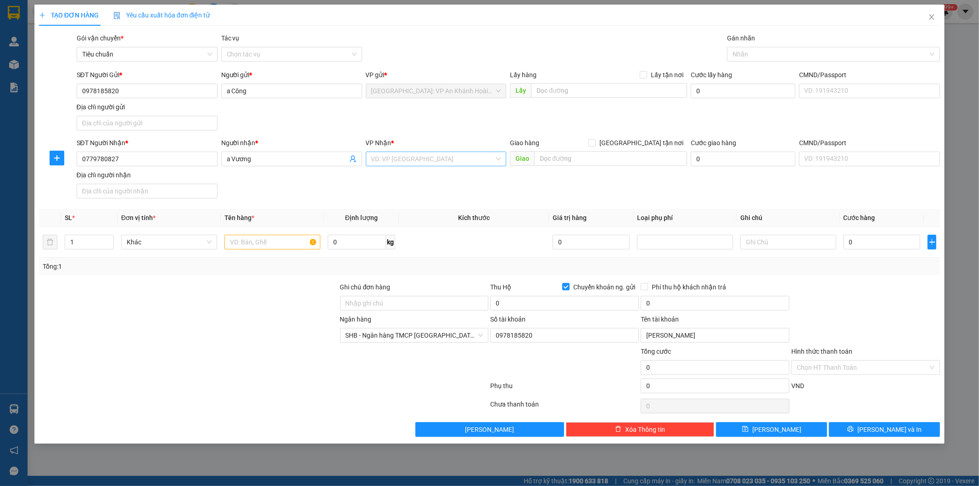
click at [465, 158] on input "search" at bounding box center [432, 159] width 123 height 14
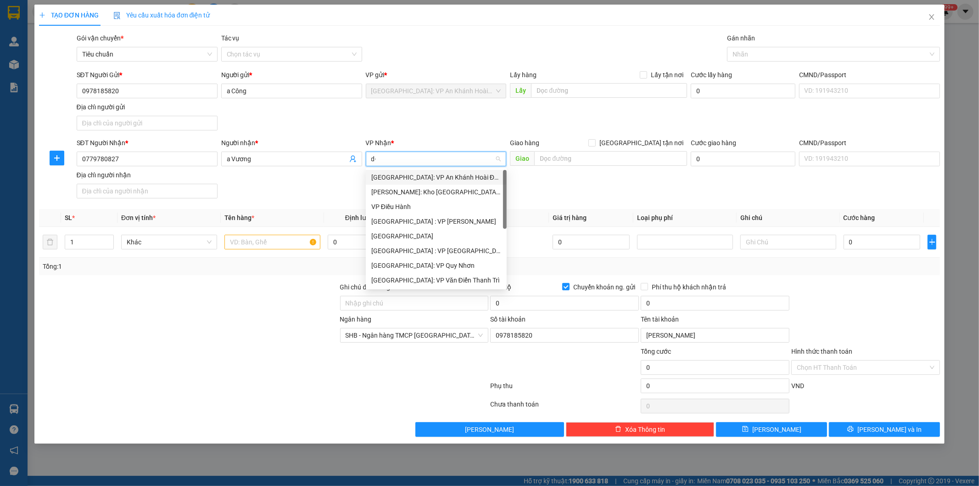
type input "d"
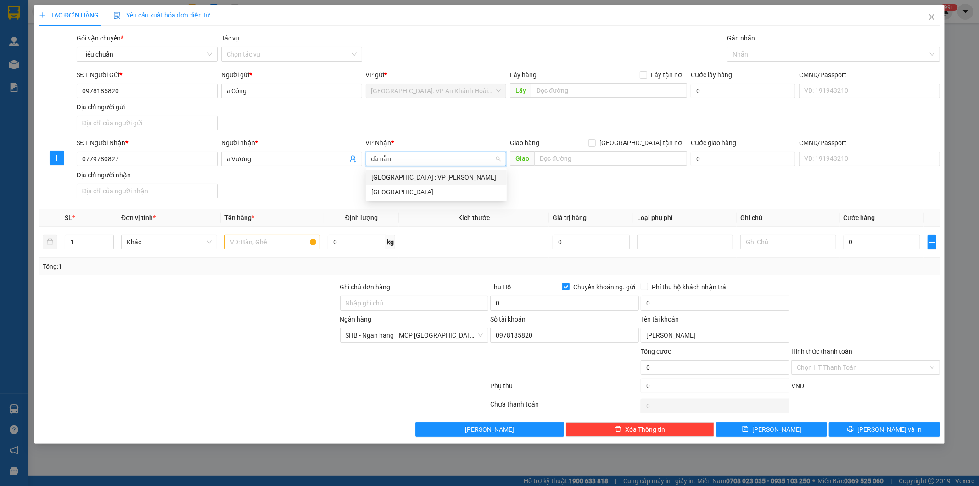
type input "[GEOGRAPHIC_DATA]"
click at [433, 175] on div "[GEOGRAPHIC_DATA] : VP [PERSON_NAME]" at bounding box center [436, 177] width 130 height 10
click at [740, 50] on div at bounding box center [828, 54] width 199 height 11
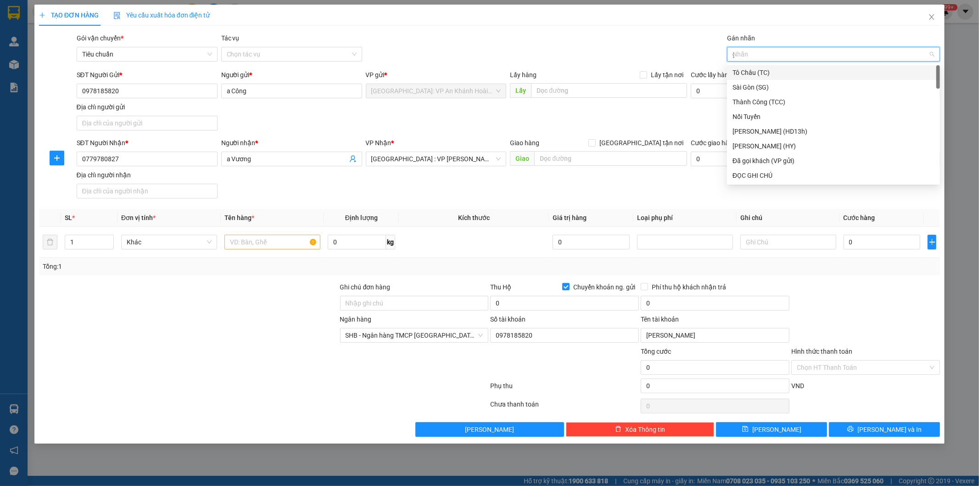
type input "gt"
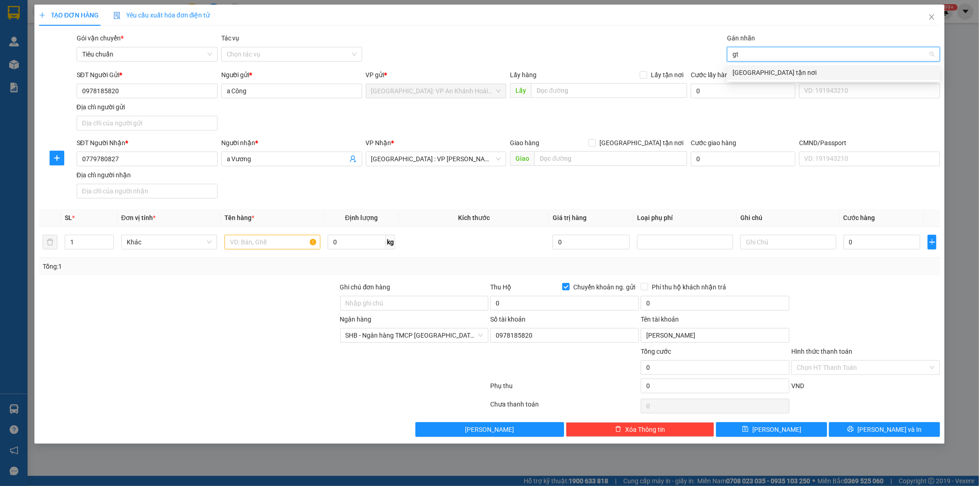
click at [747, 71] on div "[GEOGRAPHIC_DATA] tận nơi" at bounding box center [834, 72] width 202 height 10
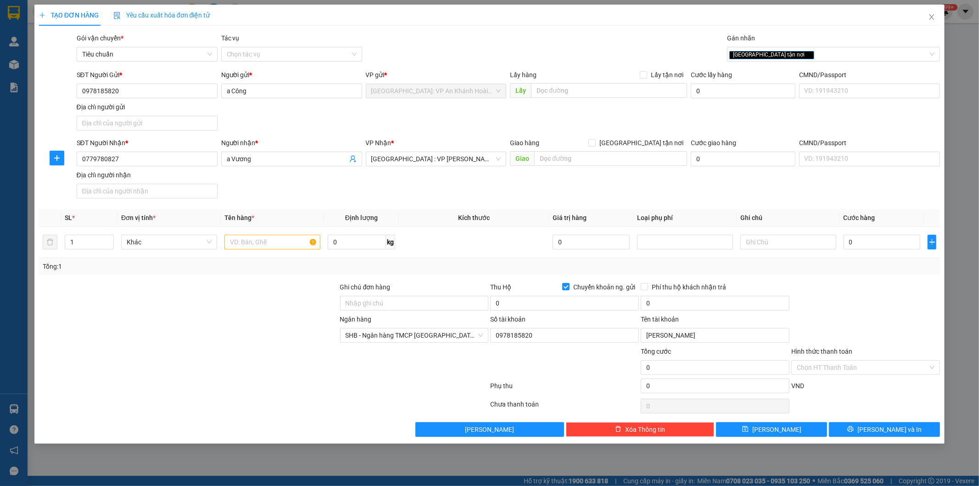
click at [453, 129] on div "SĐT Người Gửi * 0978185820 Người gửi * a Công VP gửi * [GEOGRAPHIC_DATA]: VP An…" at bounding box center [509, 102] width 868 height 64
click at [75, 243] on input "1" at bounding box center [89, 242] width 48 height 14
type input "3"
click at [245, 240] on input "text" at bounding box center [272, 242] width 96 height 15
type input "3 kiện bọc tải trắng"
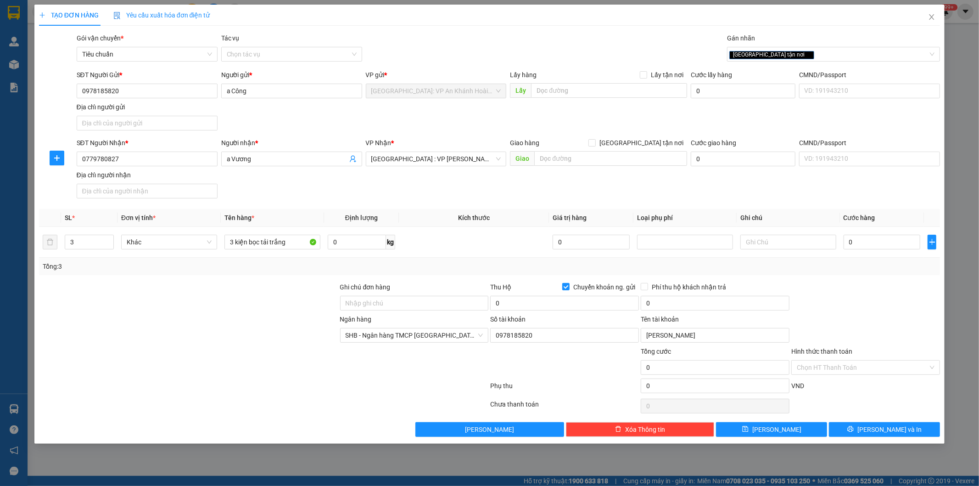
click at [283, 311] on div at bounding box center [188, 298] width 301 height 32
click at [581, 157] on input "text" at bounding box center [610, 158] width 153 height 15
type input "k2/107/3 Hà Khê, P.[PERSON_NAME], [GEOGRAPHIC_DATA]"
click at [595, 143] on input "[GEOGRAPHIC_DATA] tận nơi" at bounding box center [592, 142] width 6 height 6
checkbox input "true"
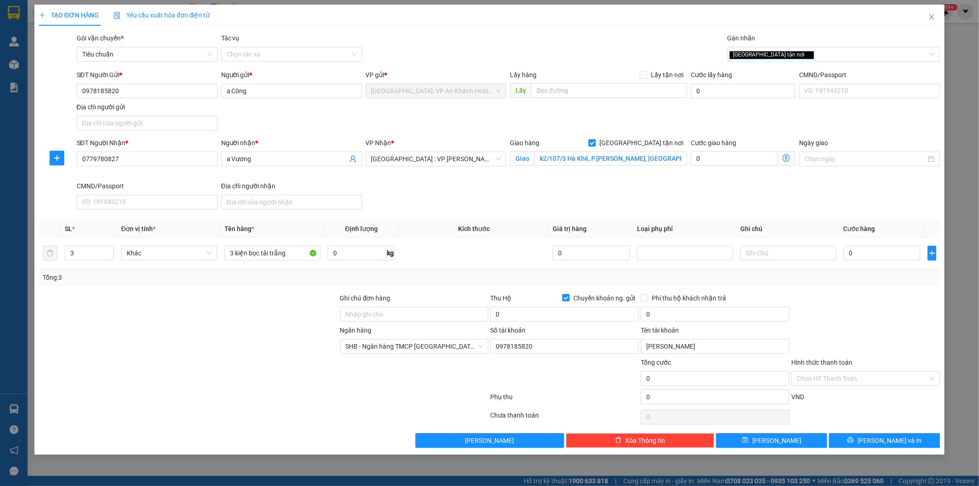
click at [621, 191] on div "SĐT Người Nhận * 0779780827 Người nhận * a Vương VP Nhận * [GEOGRAPHIC_DATA] : …" at bounding box center [509, 175] width 868 height 75
click at [427, 314] on input "Ghi chú đơn hàng" at bounding box center [414, 314] width 149 height 15
type input "d"
type input "để đúng chiều"
click at [865, 252] on input "0" at bounding box center [882, 253] width 77 height 15
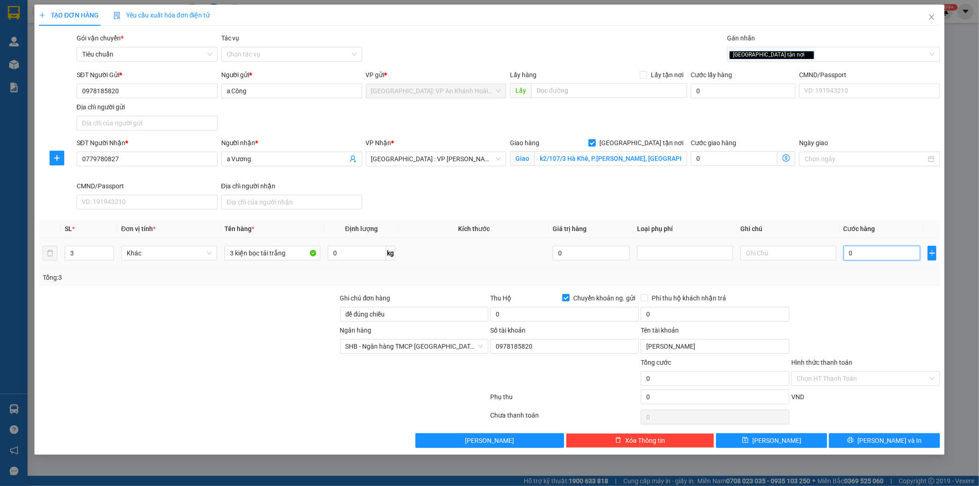
type input "4"
type input "48"
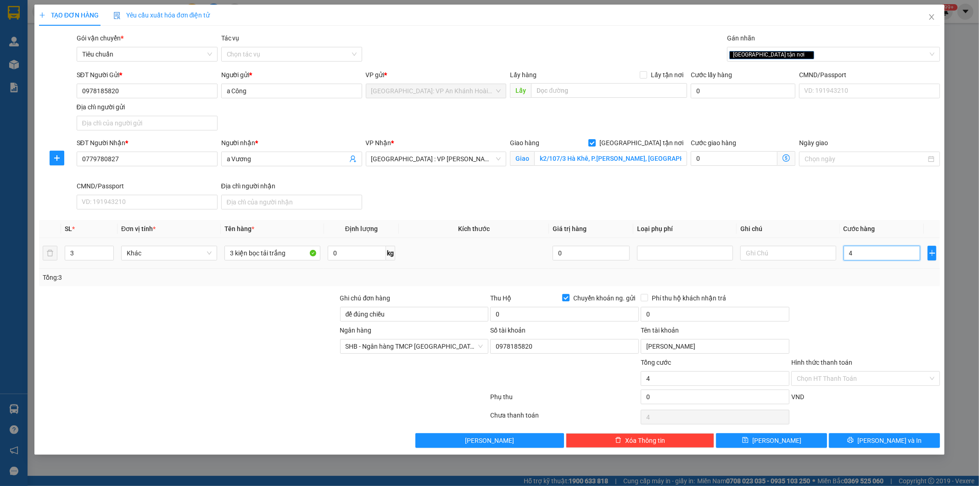
type input "48"
type input "480"
type input "4.800"
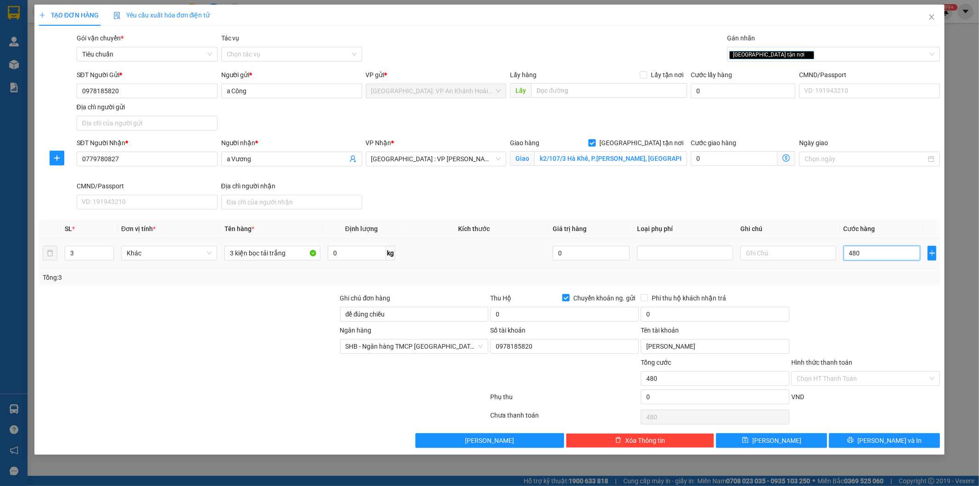
type input "4.800"
type input "48.000"
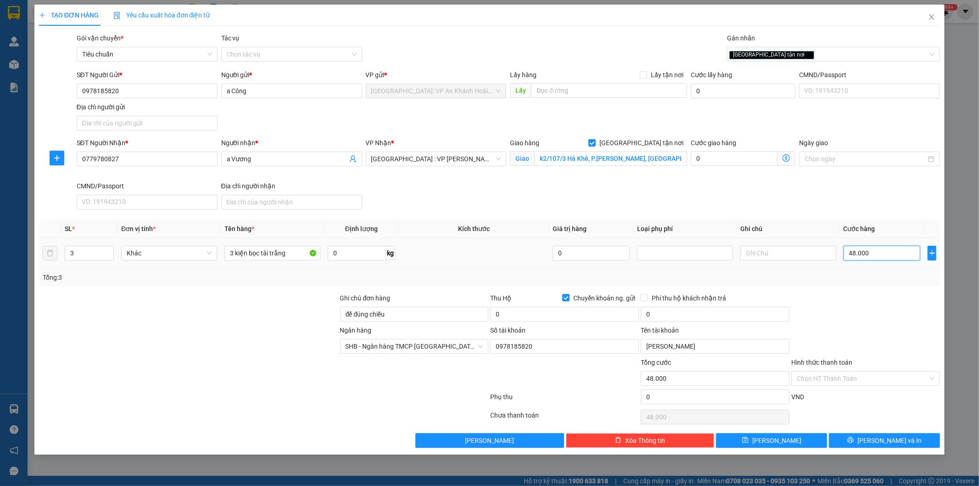
type input "480.000"
click at [561, 314] on input "0" at bounding box center [564, 314] width 149 height 15
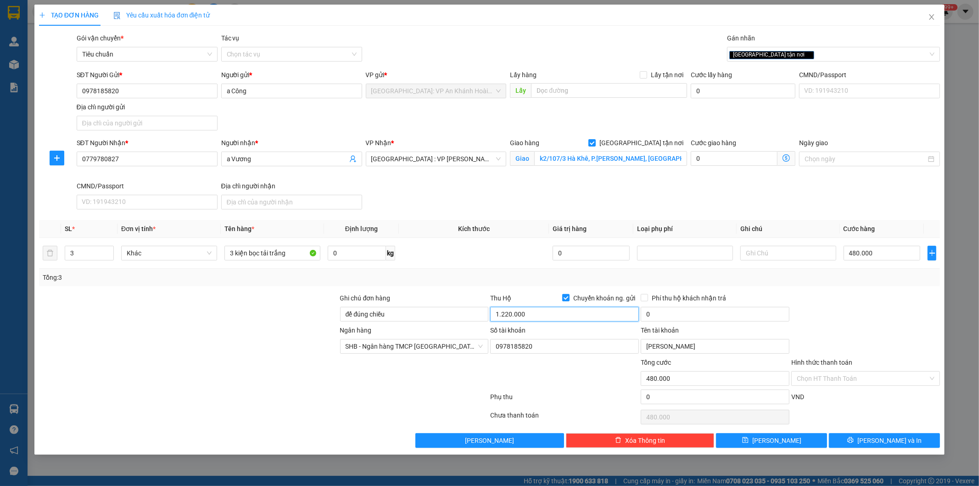
type input "1.220.000"
drag, startPoint x: 566, startPoint y: 389, endPoint x: 567, endPoint y: 377, distance: 12.5
click at [566, 395] on div "Phụ thu 0 VND" at bounding box center [489, 398] width 903 height 18
click at [690, 318] on input "0" at bounding box center [715, 314] width 149 height 15
type input "10.000"
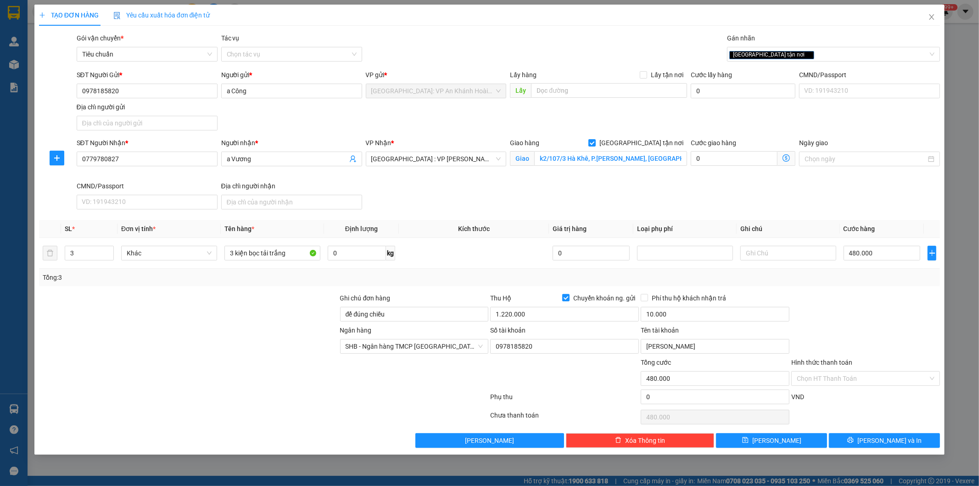
click at [843, 309] on div at bounding box center [866, 309] width 151 height 32
click at [903, 441] on button "[PERSON_NAME] và In" at bounding box center [884, 440] width 111 height 15
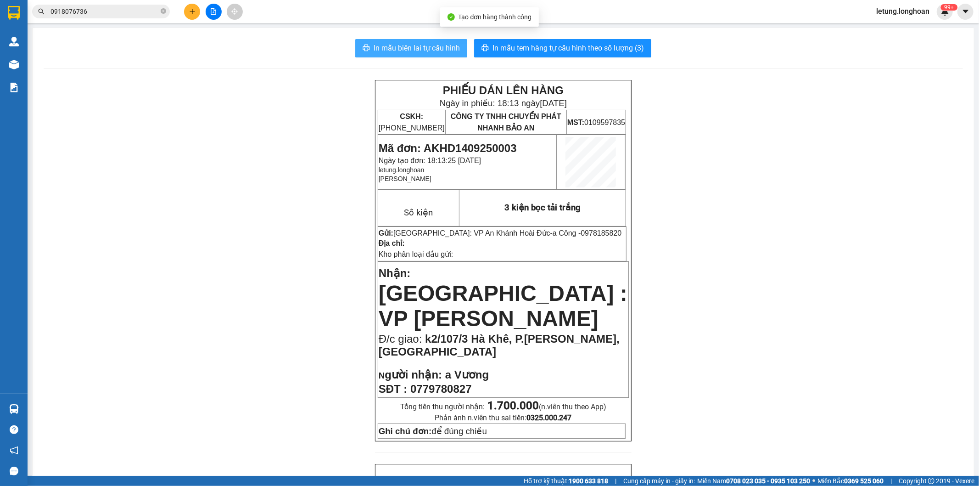
click at [396, 42] on button "In mẫu biên lai tự cấu hình" at bounding box center [411, 48] width 112 height 18
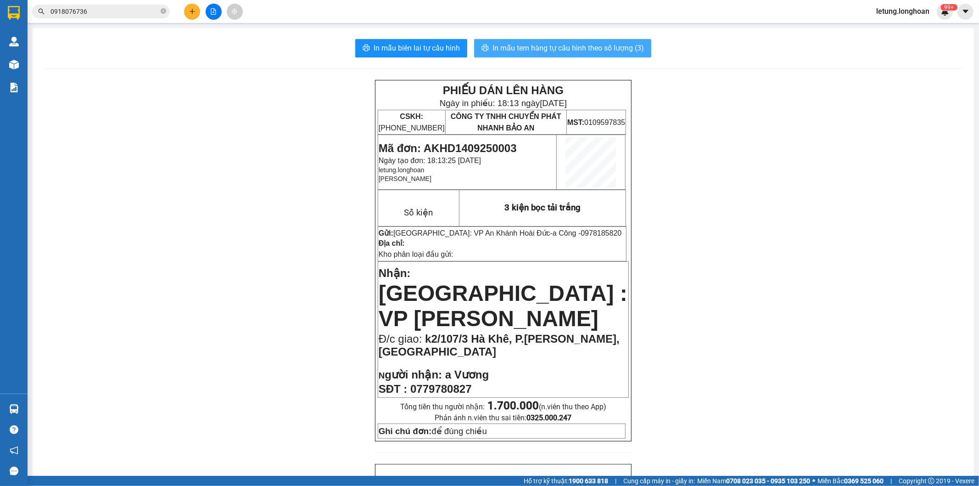
click at [590, 49] on span "In mẫu tem hàng tự cấu hình theo số lượng (3)" at bounding box center [568, 47] width 151 height 11
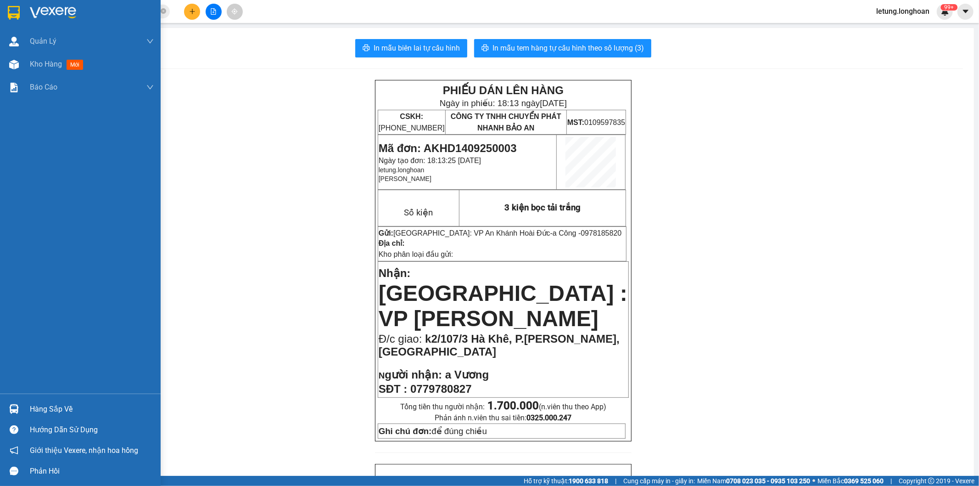
click at [11, 13] on img at bounding box center [14, 13] width 12 height 14
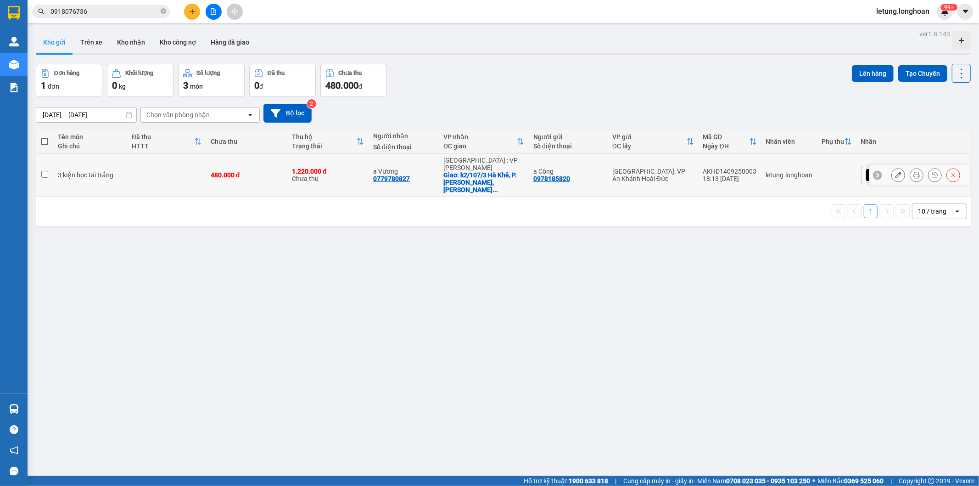
drag, startPoint x: 800, startPoint y: 164, endPoint x: 744, endPoint y: 164, distance: 55.5
click at [744, 164] on td "AKHD1409250003 18:13 [DATE]" at bounding box center [730, 175] width 63 height 43
checkbox input "true"
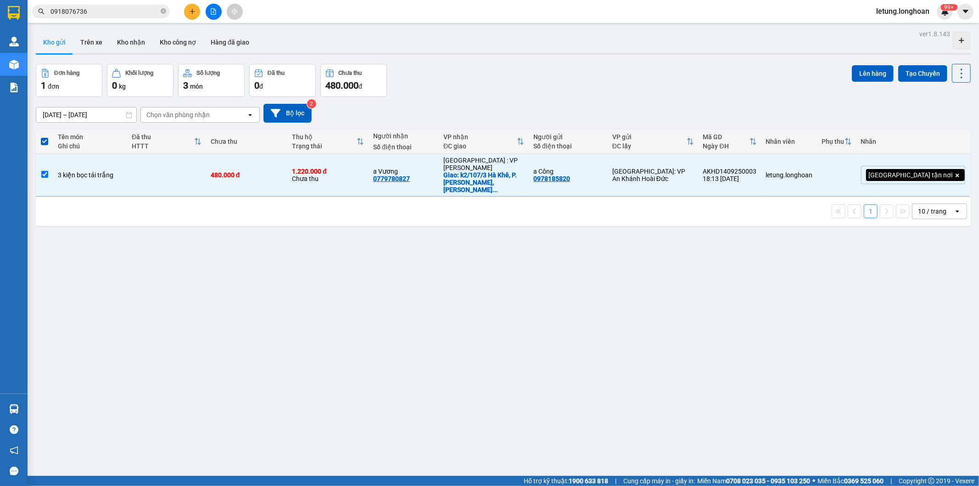
click at [475, 334] on div "ver 1.8.143 Kho gửi Trên xe Kho nhận Kho công nợ Hàng đã giao Đơn hàng 1 đơn Kh…" at bounding box center [503, 271] width 942 height 486
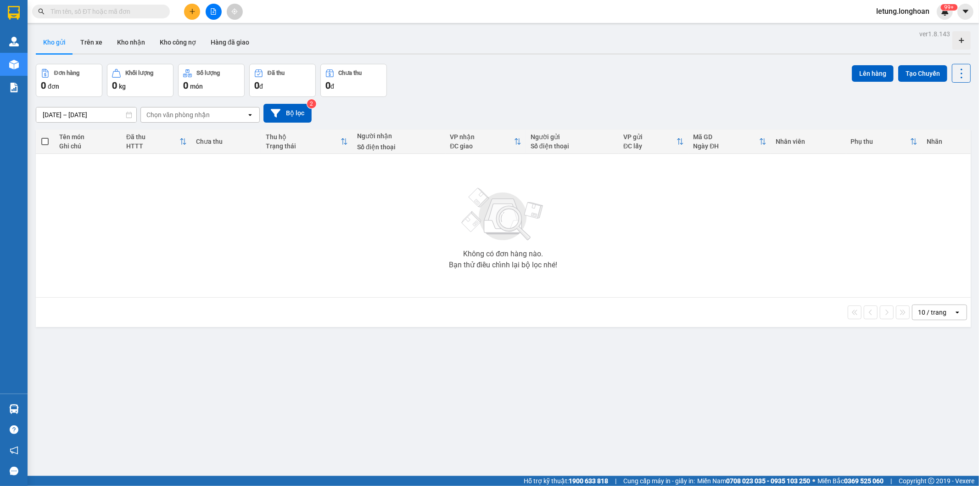
click at [135, 14] on input "text" at bounding box center [104, 11] width 108 height 10
paste input "0918076736"
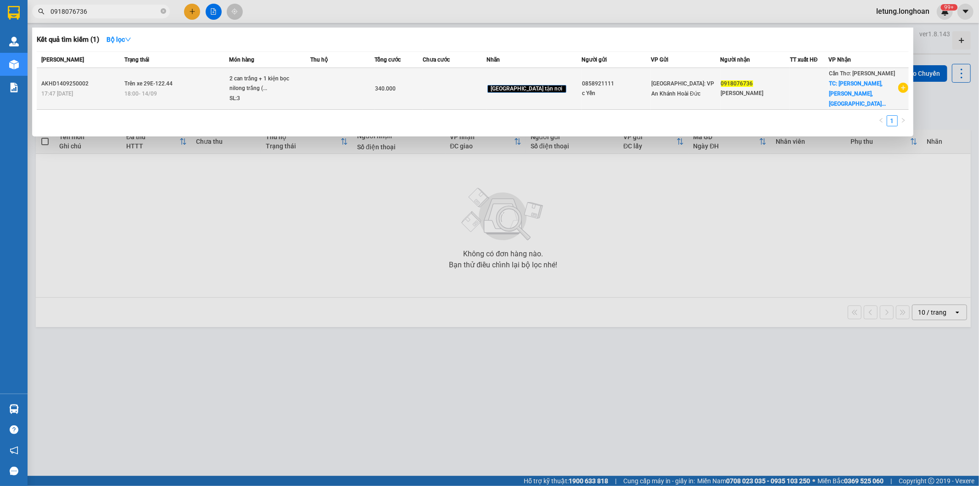
type input "0918076736"
click at [466, 84] on td at bounding box center [455, 89] width 64 height 42
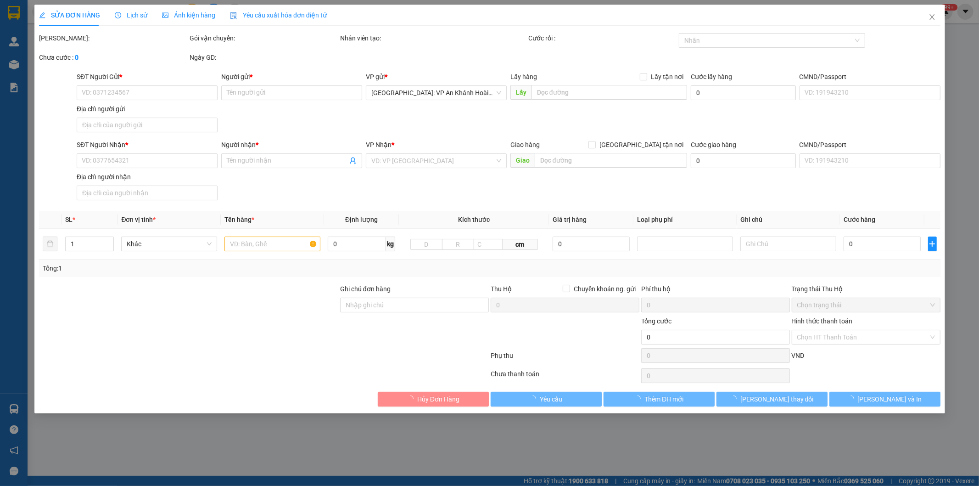
type input "0858921111"
type input "c Yến"
type input "0918076736"
type input "[PERSON_NAME]"
checkbox input "true"
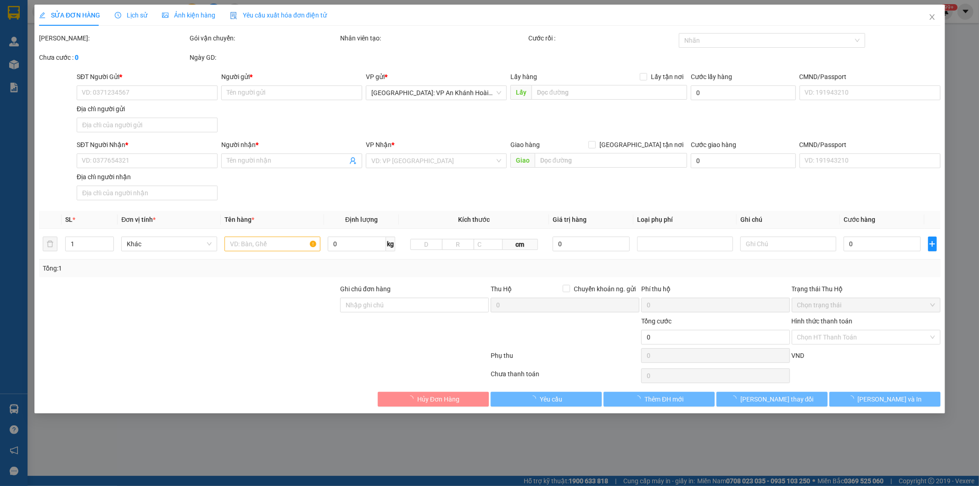
type input "Vĩnh lân,[GEOGRAPHIC_DATA],[GEOGRAPHIC_DATA] ,thành phố [GEOGRAPHIC_DATA]"
type input "340.000"
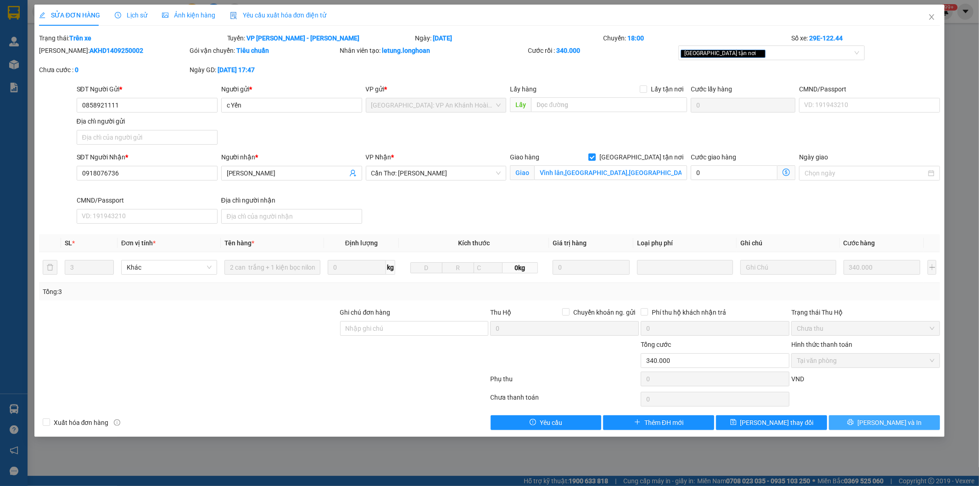
click at [886, 423] on span "[PERSON_NAME] và In" at bounding box center [890, 422] width 64 height 10
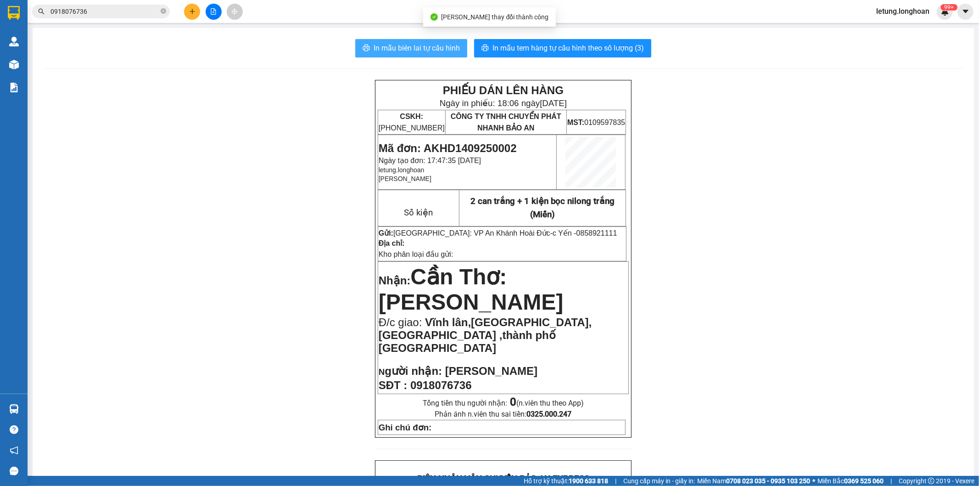
click at [417, 49] on span "In mẫu biên lai tự cấu hình" at bounding box center [417, 47] width 86 height 11
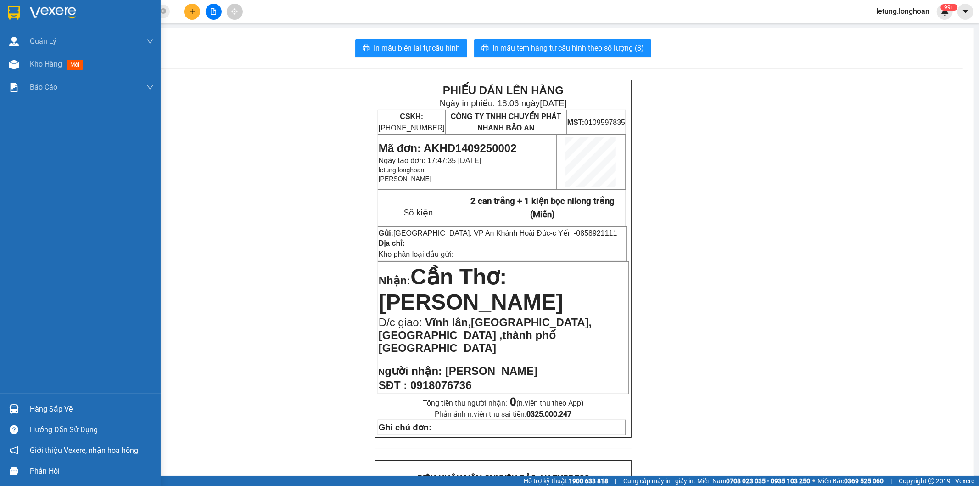
click at [12, 6] on img at bounding box center [14, 13] width 12 height 14
